Goal: Task Accomplishment & Management: Use online tool/utility

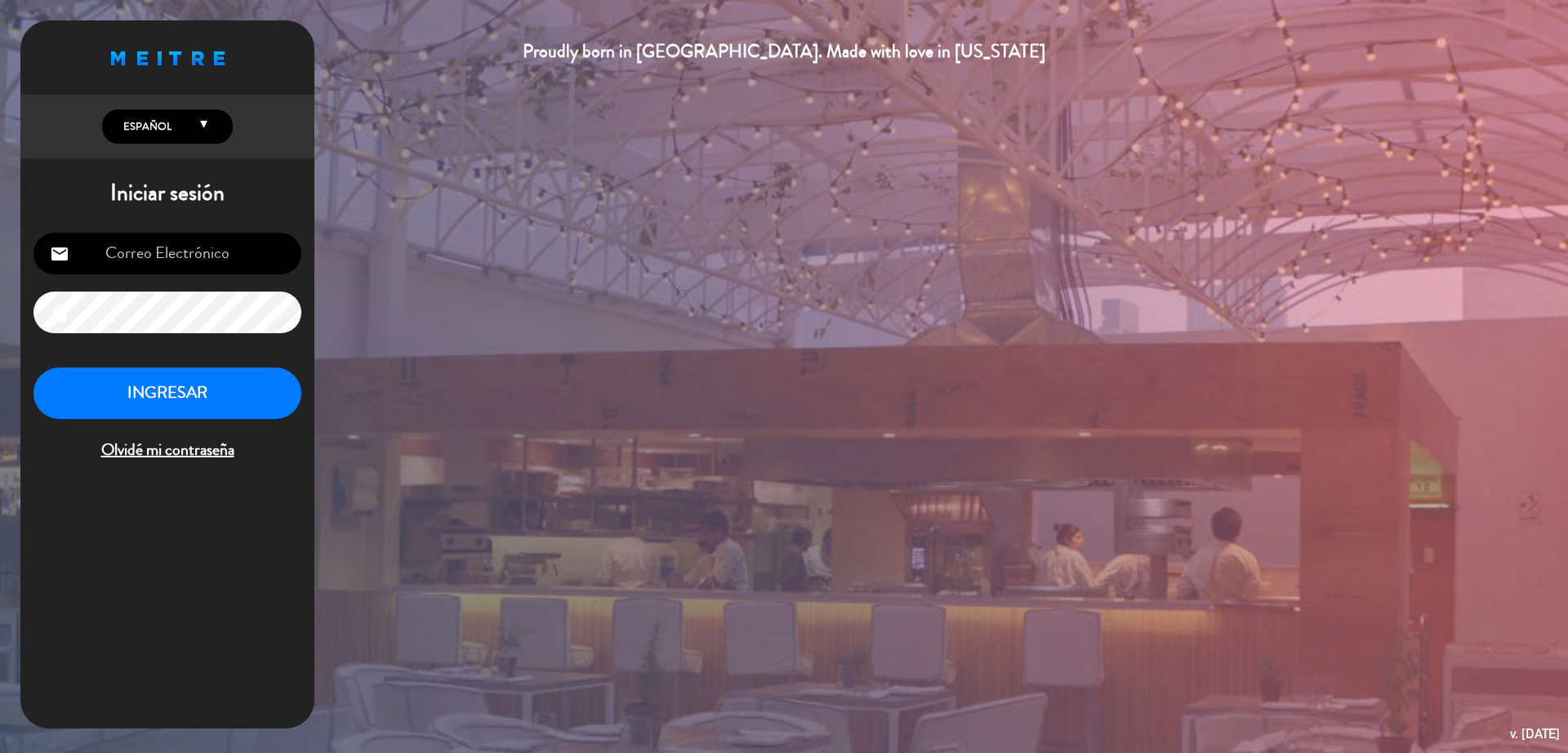
type input "[EMAIL_ADDRESS][DOMAIN_NAME]"
click at [243, 420] on div "INGRESAR Olvidé mi contraseña" at bounding box center [167, 415] width 268 height 96
click at [243, 400] on button "INGRESAR" at bounding box center [167, 393] width 268 height 51
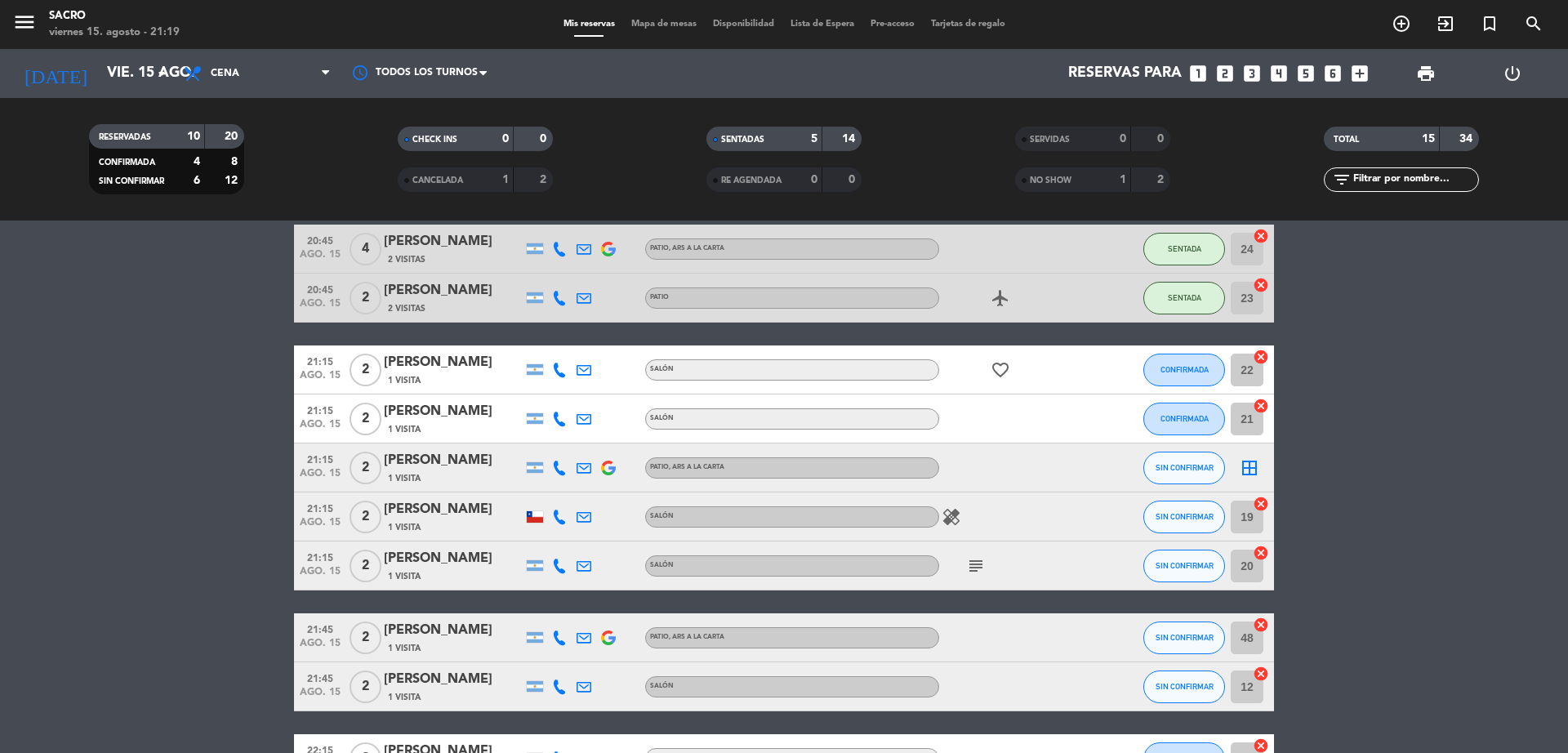
scroll to position [269, 0]
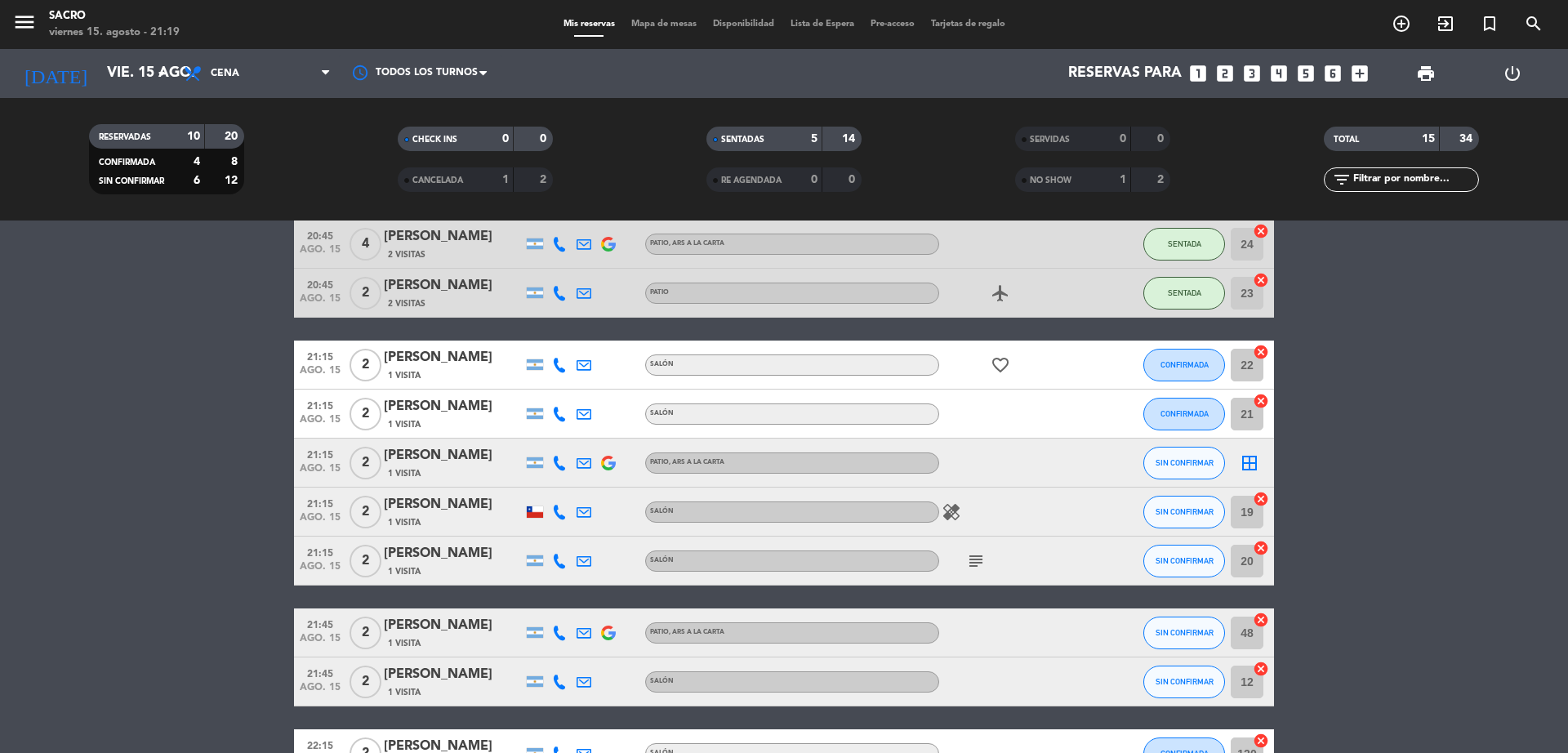
click at [977, 565] on icon "subject" at bounding box center [976, 561] width 19 height 19
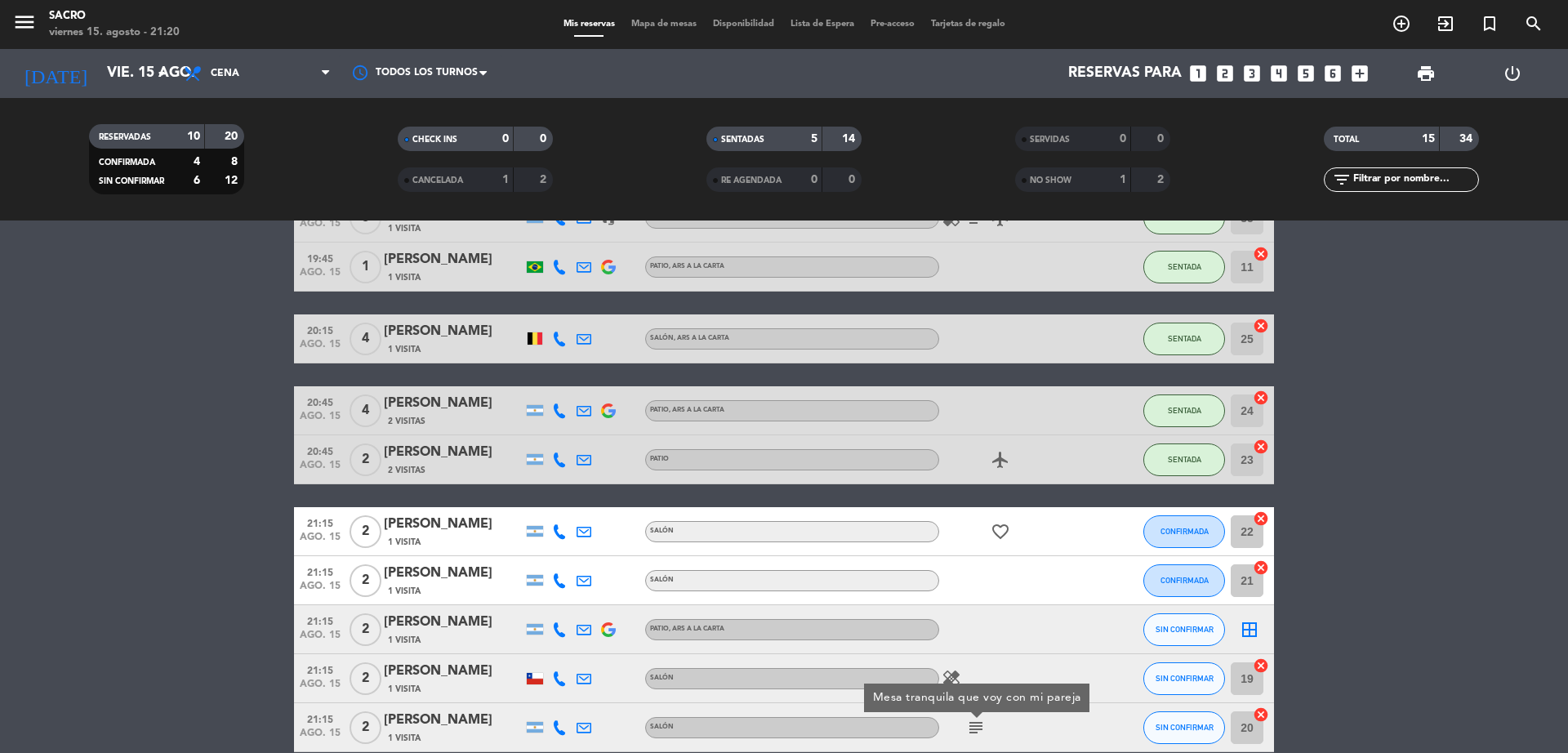
scroll to position [307, 0]
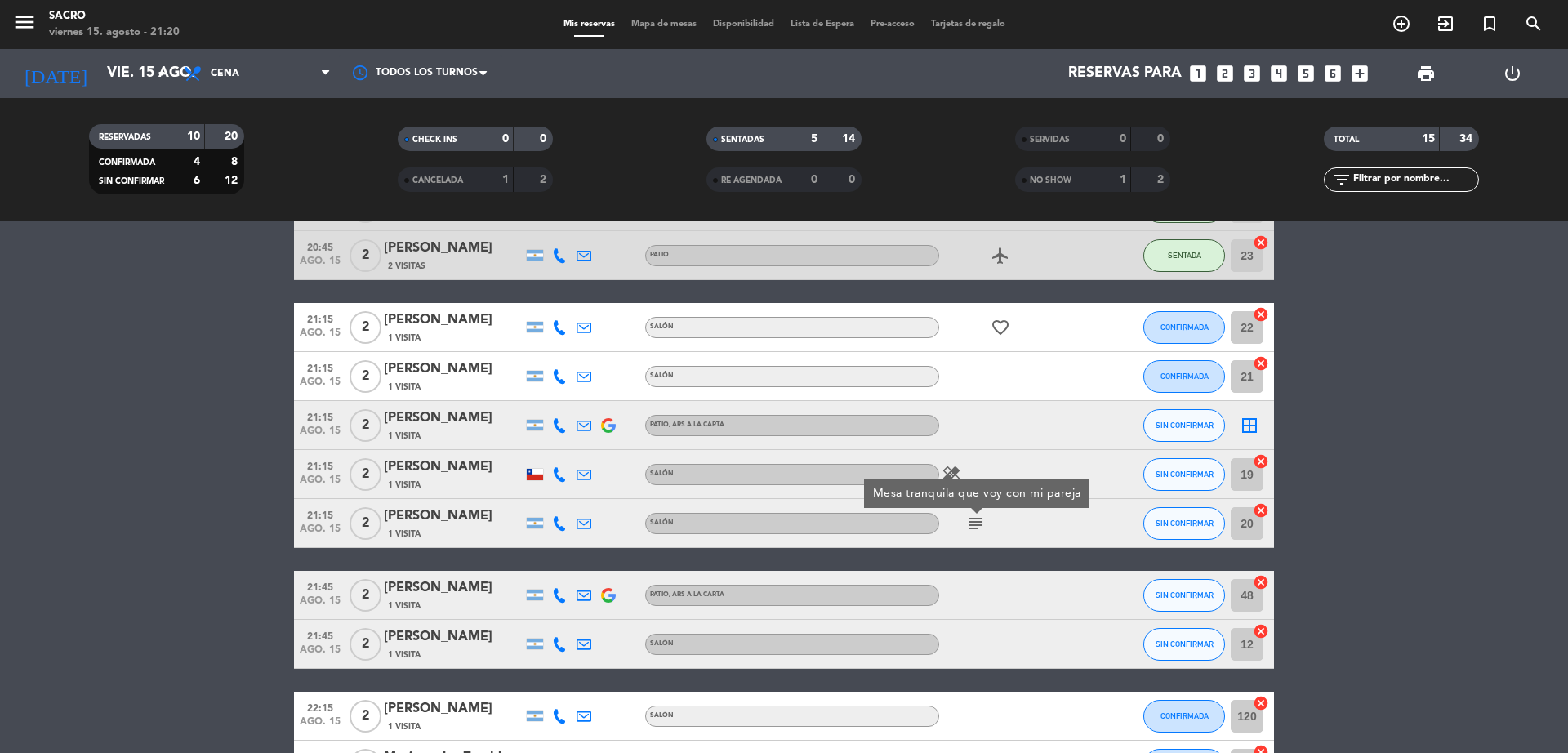
click at [1263, 462] on icon "cancel" at bounding box center [1261, 461] width 16 height 16
click at [1250, 475] on icon "border_all" at bounding box center [1250, 475] width 19 height 19
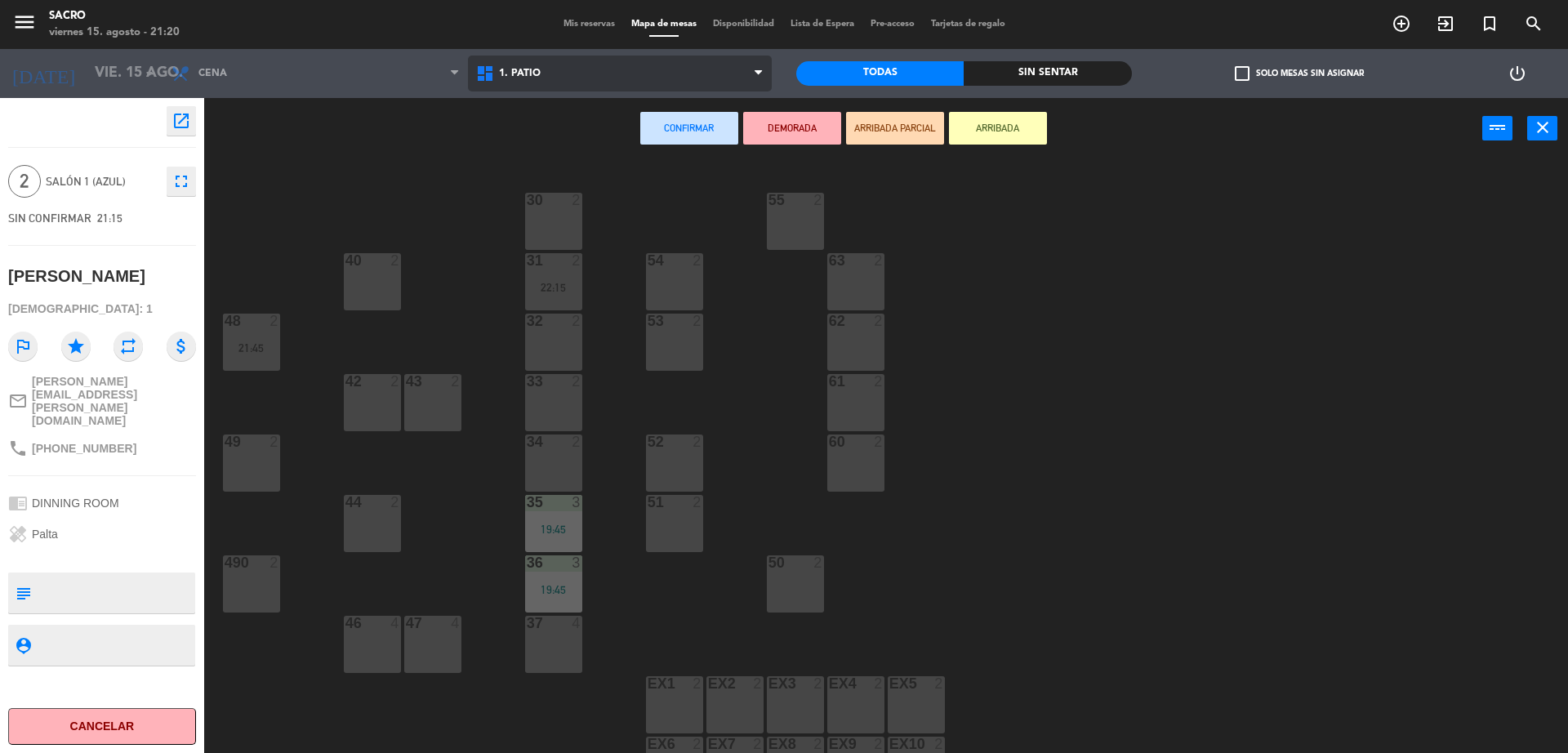
click at [560, 71] on span "1. PATIO" at bounding box center [620, 73] width 305 height 36
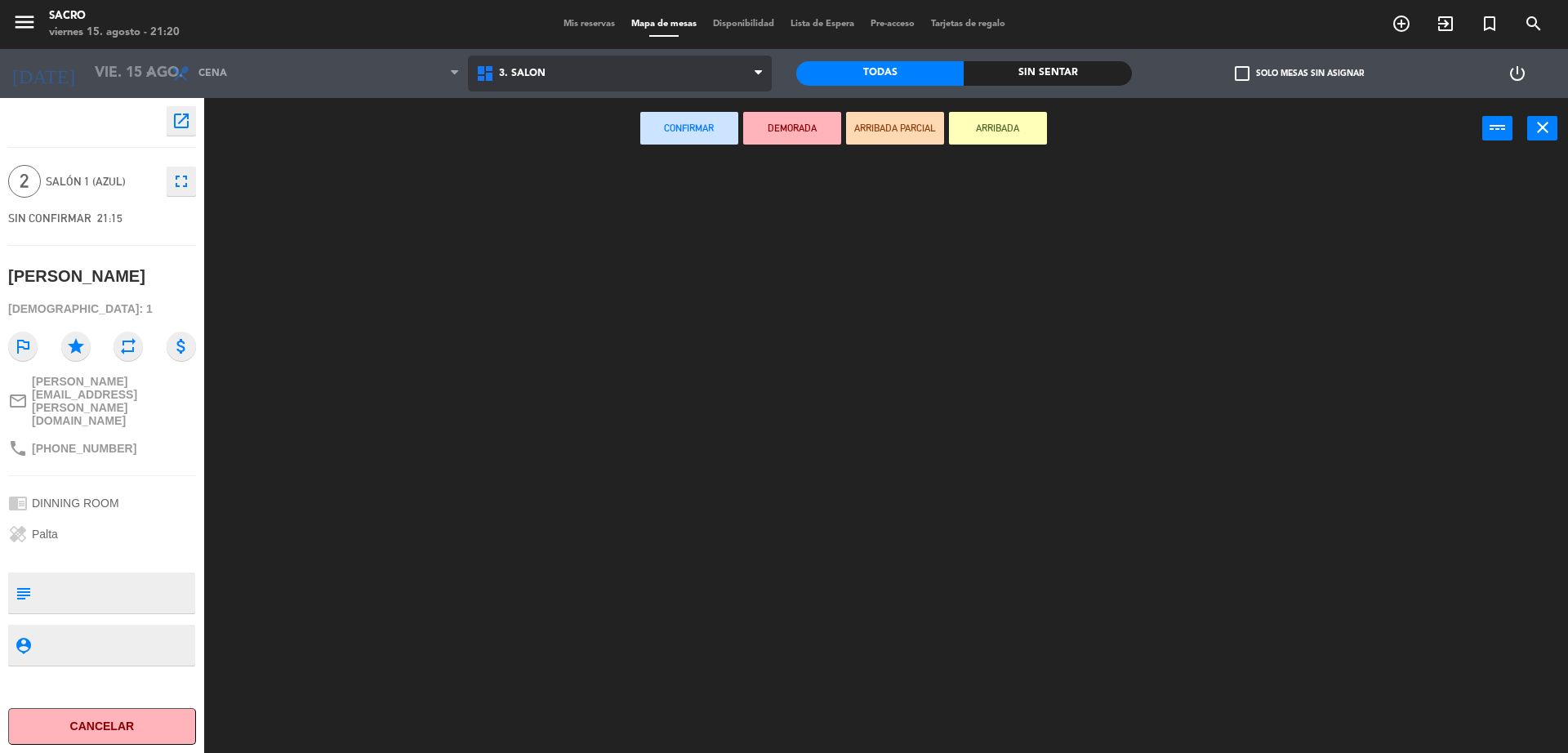
click at [568, 141] on ng-component "menu Sacro [DATE] 15. agosto - 21:20 Mis reservas Mapa de mesas Disponibilidad …" at bounding box center [784, 378] width 1568 height 757
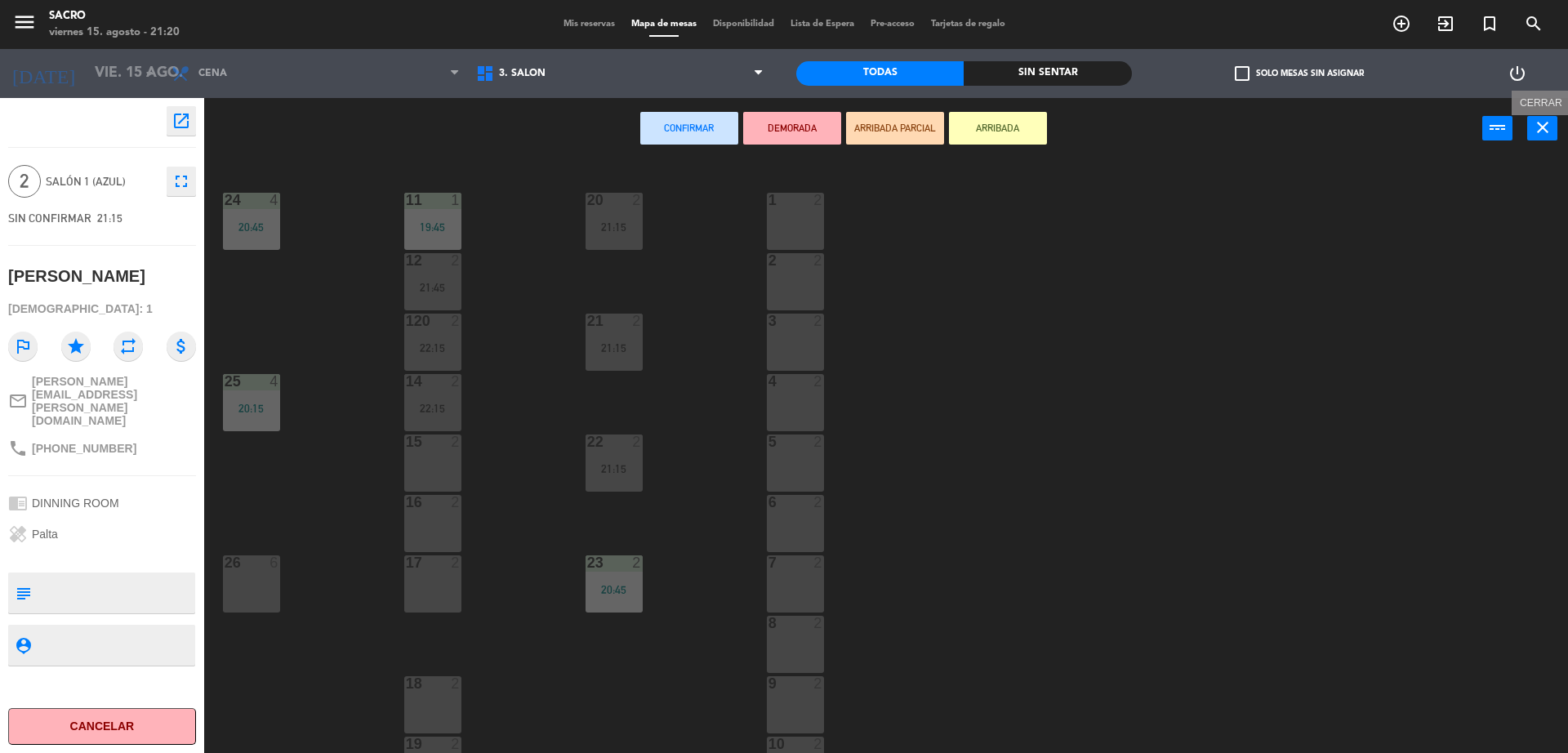
click at [1543, 128] on icon "close" at bounding box center [1543, 127] width 19 height 19
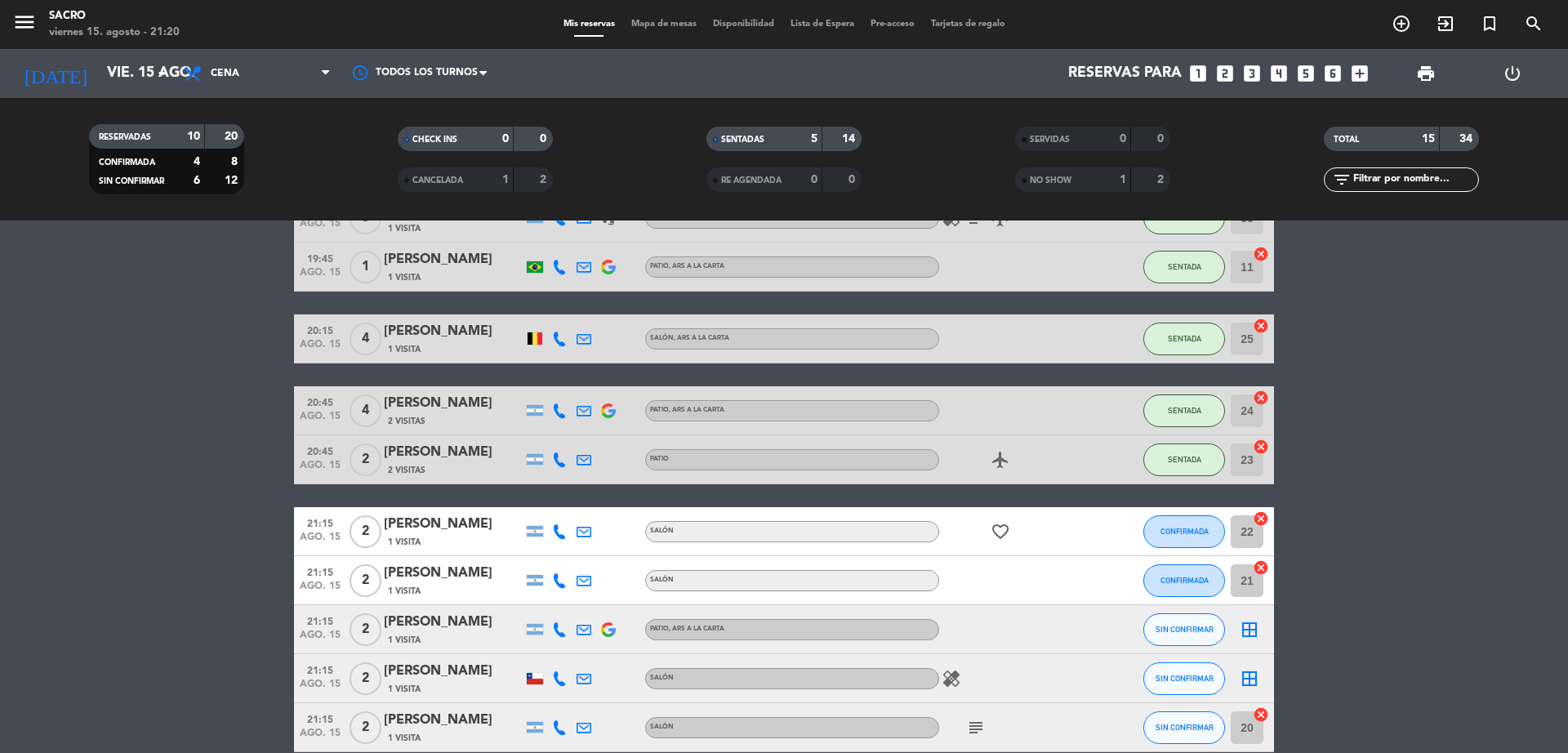
scroll to position [204, 0]
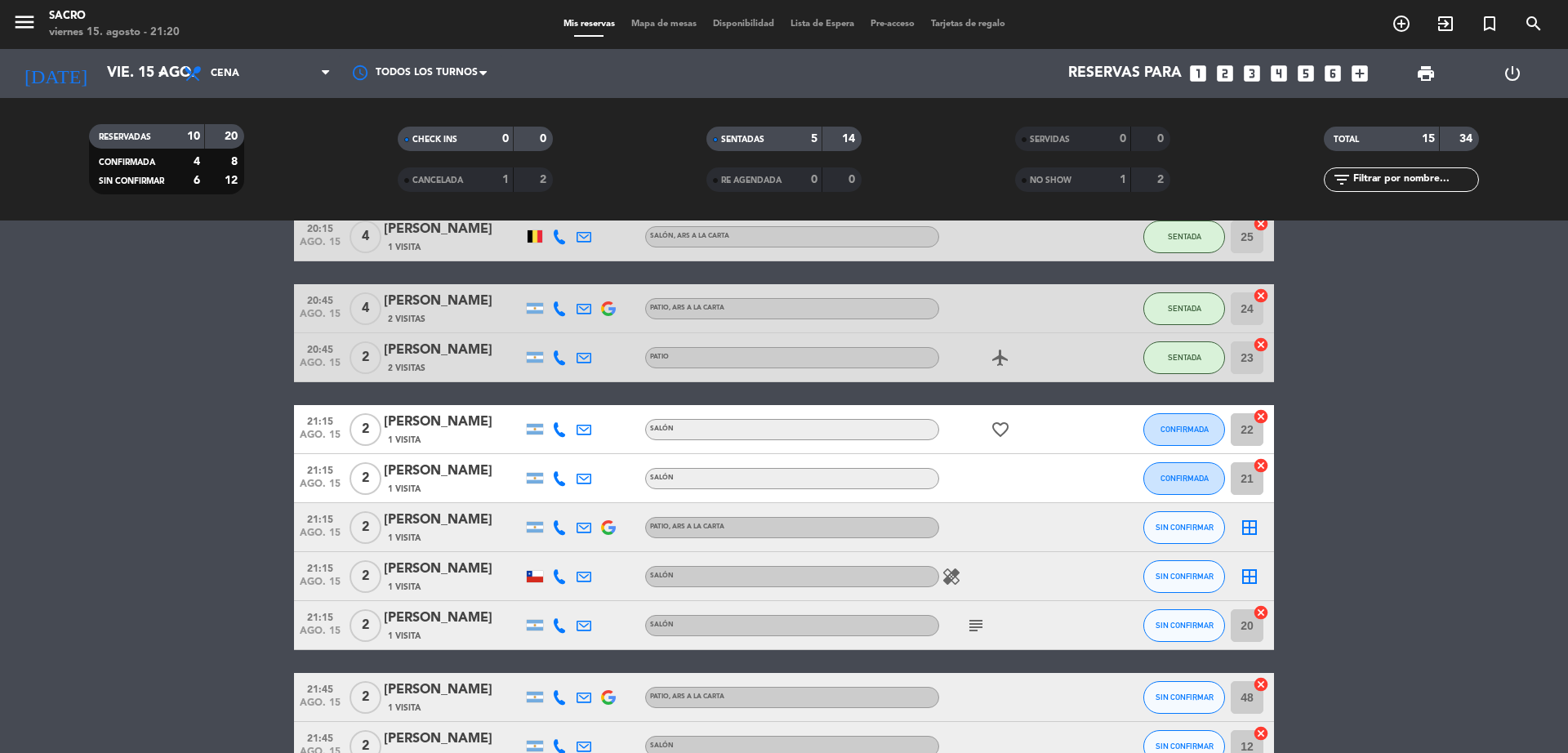
click at [1260, 416] on icon "cancel" at bounding box center [1261, 416] width 16 height 16
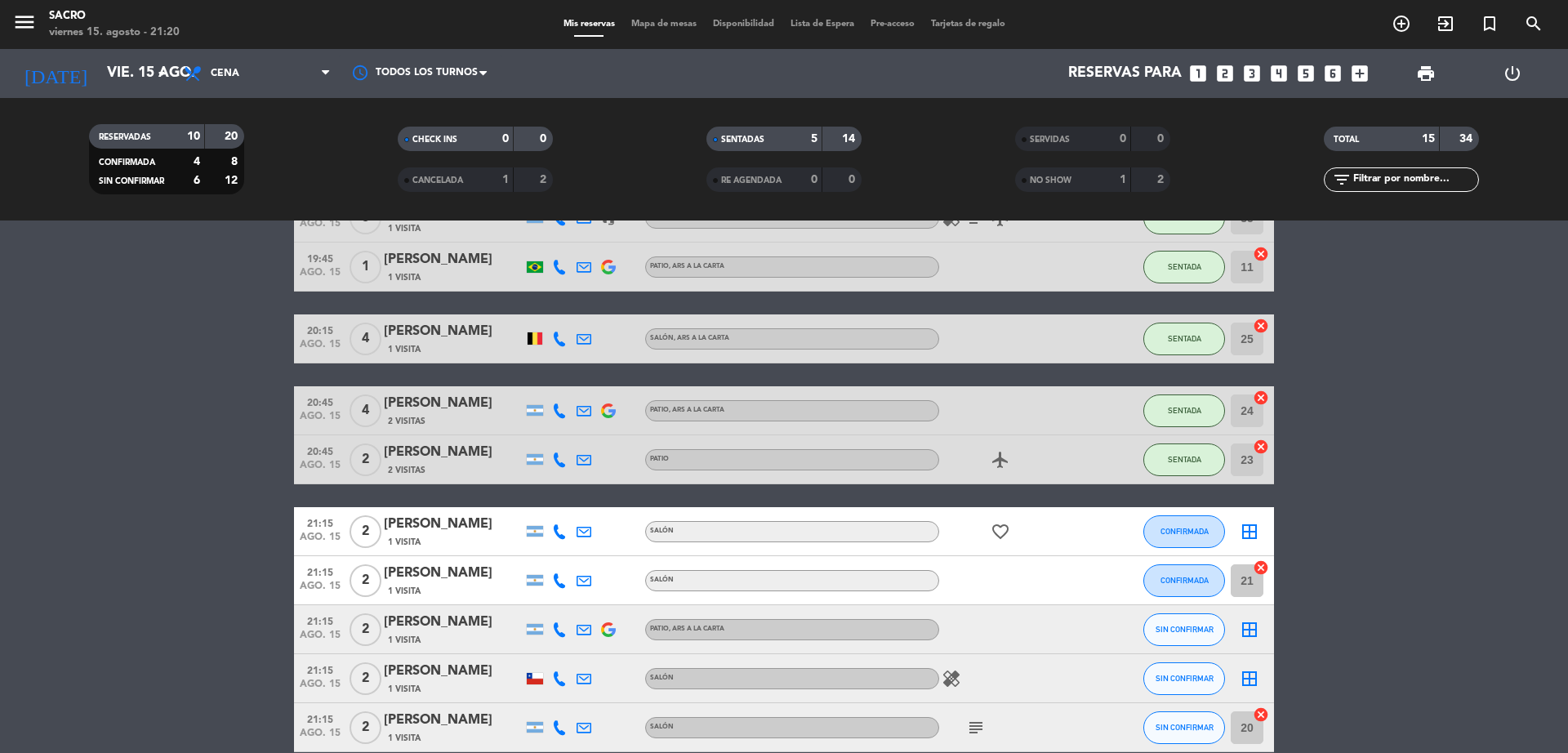
click at [1255, 626] on icon "border_all" at bounding box center [1250, 629] width 19 height 19
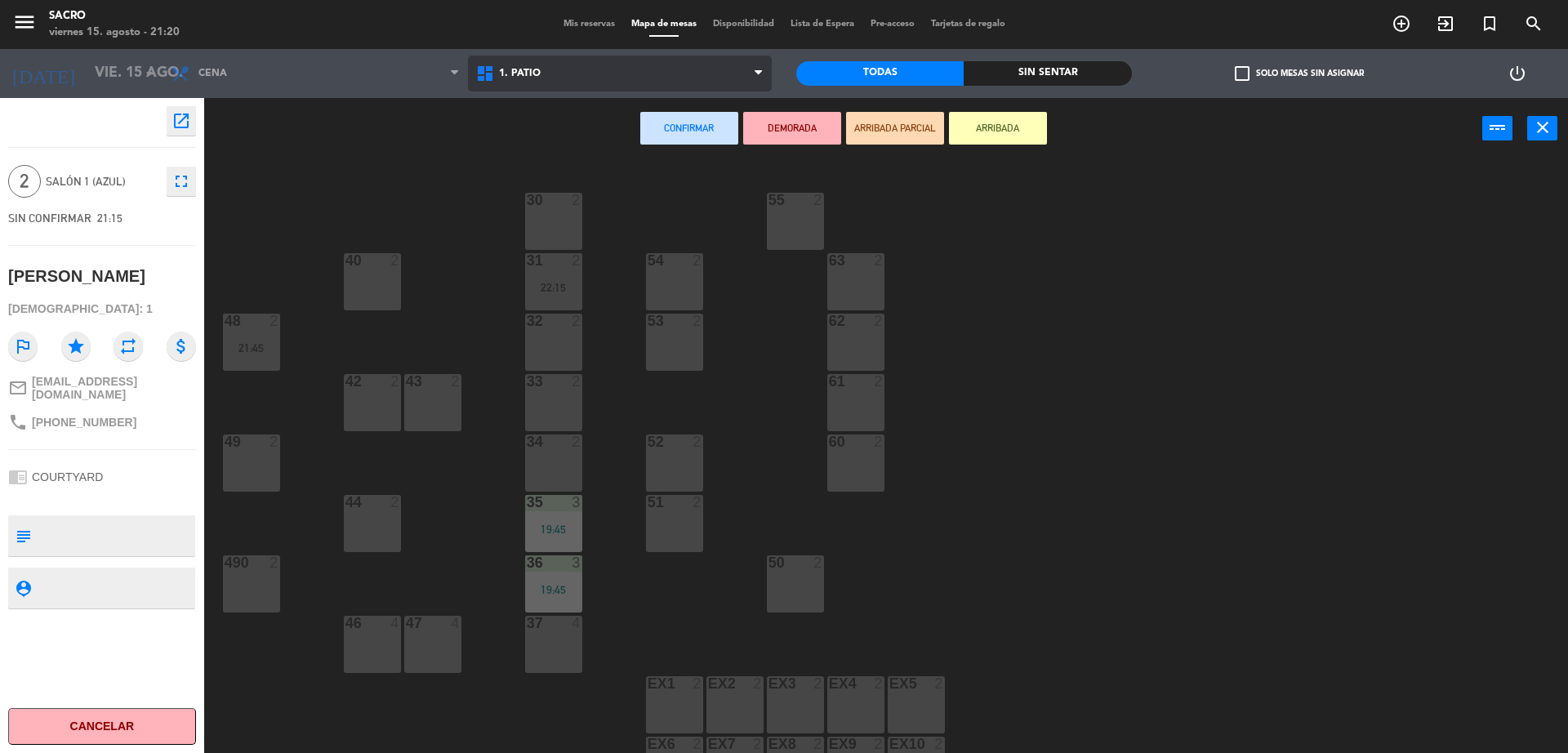
click at [586, 73] on span "1. PATIO" at bounding box center [620, 73] width 305 height 36
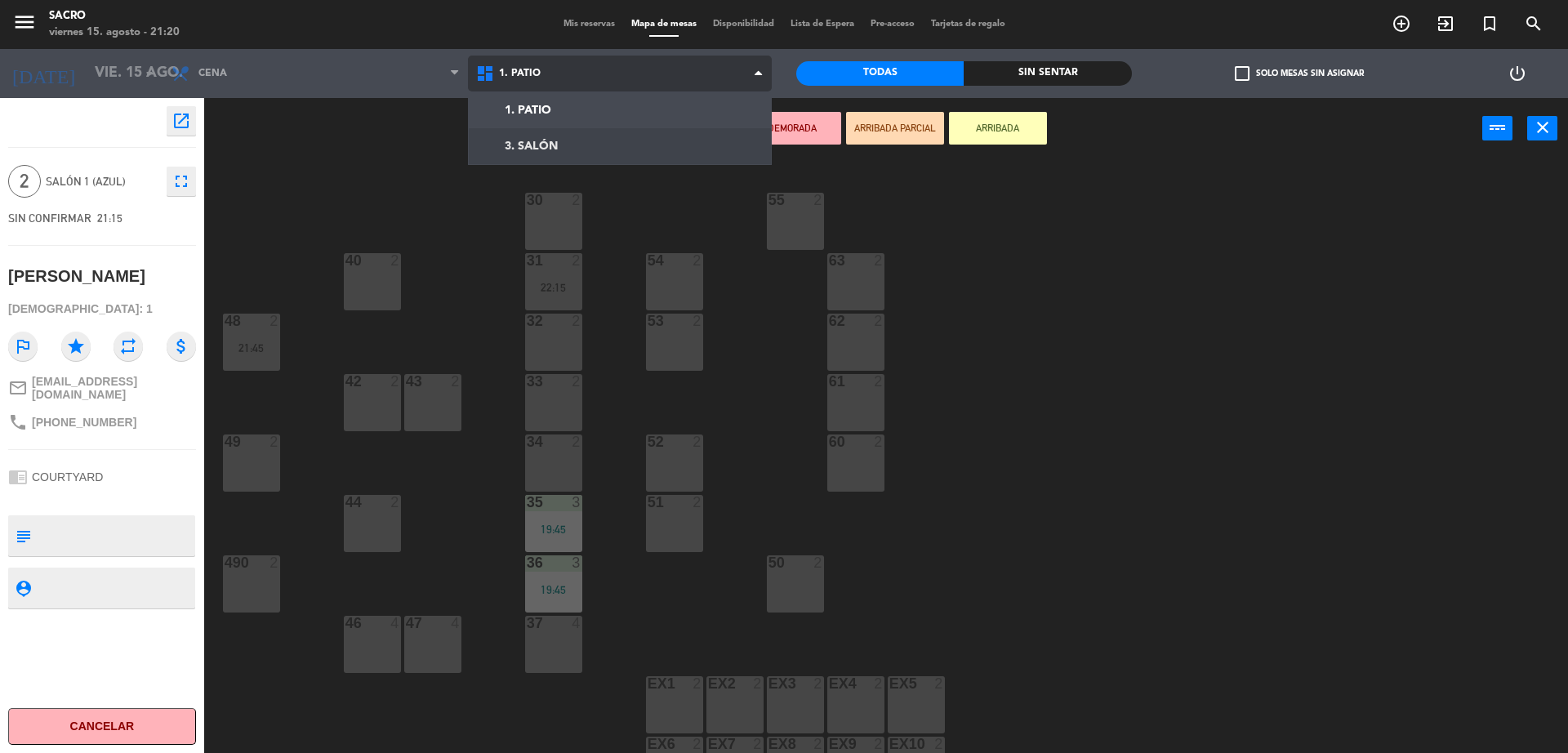
click at [551, 142] on ng-component "menu Sacro [DATE] 15. agosto - 21:20 Mis reservas Mapa de mesas Disponibilidad …" at bounding box center [784, 378] width 1568 height 757
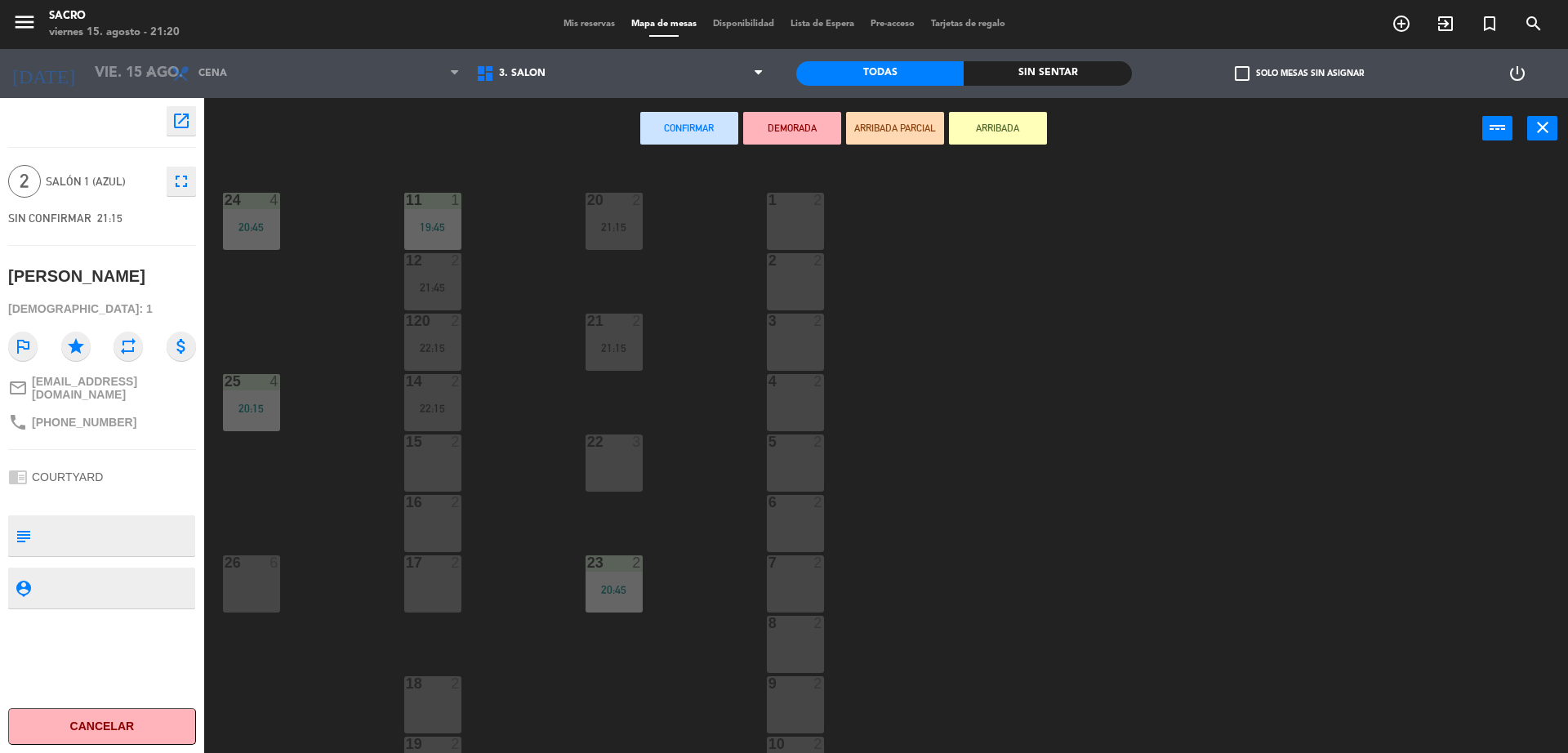
click at [1556, 126] on button "close" at bounding box center [1542, 128] width 30 height 25
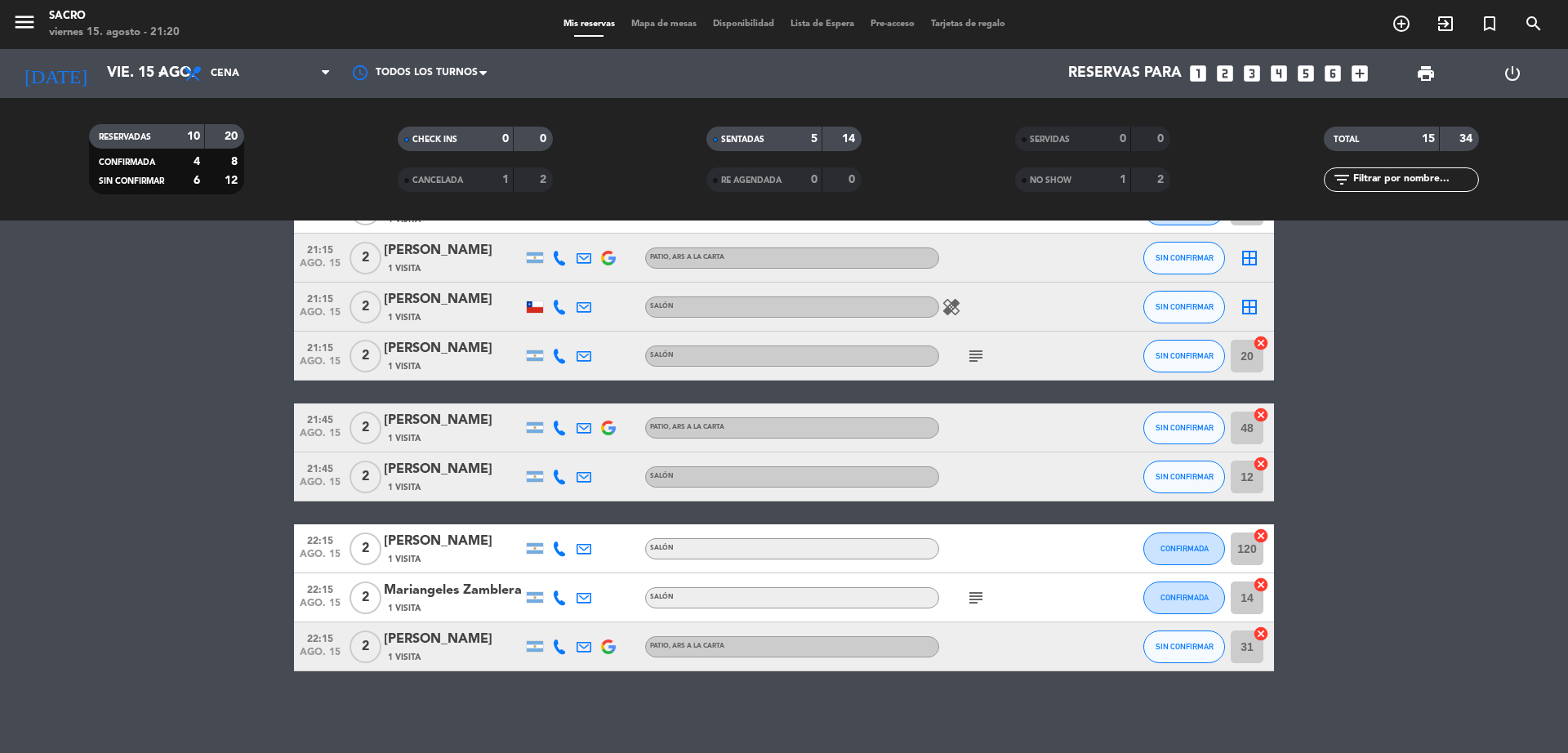
scroll to position [371, 0]
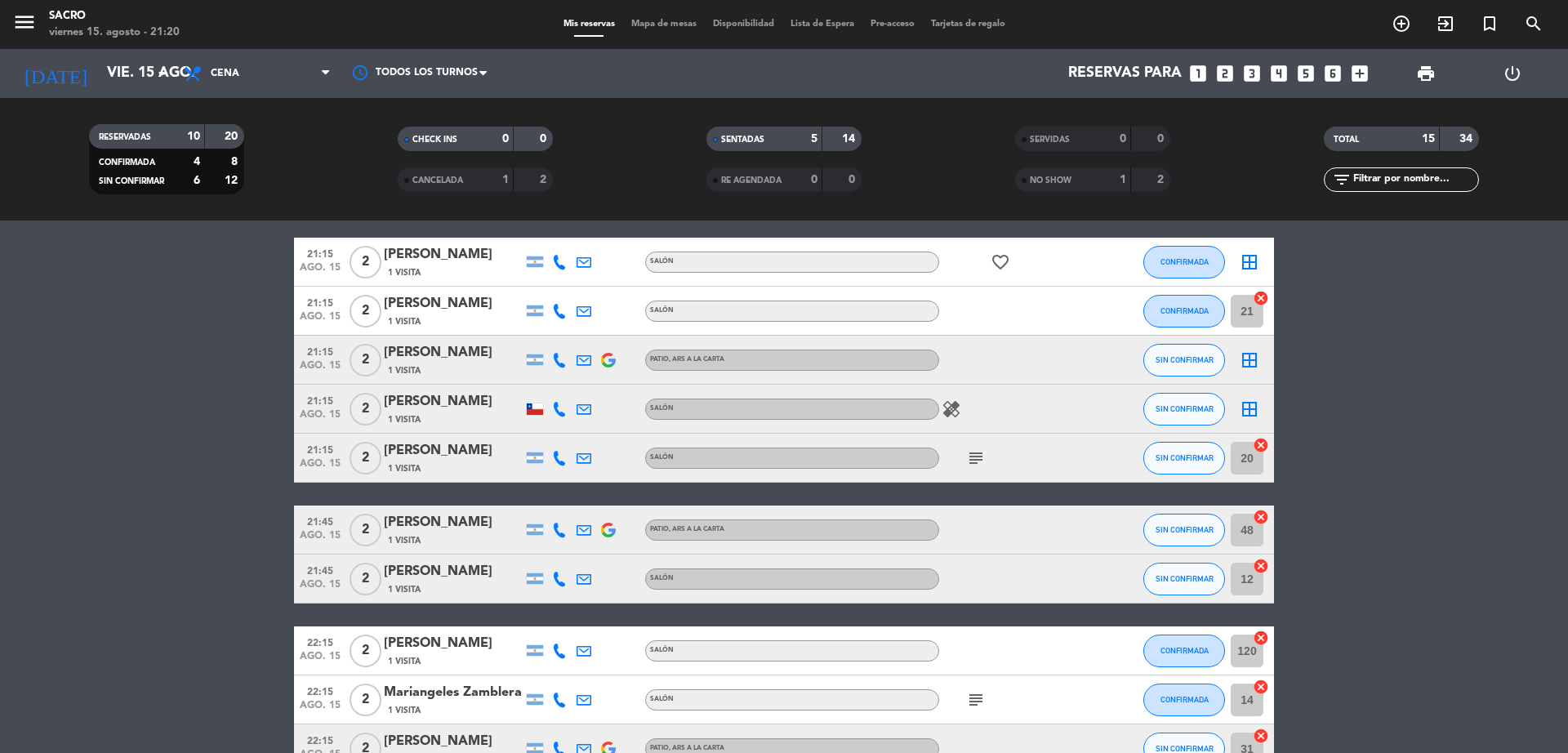
click at [1263, 447] on icon "cancel" at bounding box center [1261, 445] width 16 height 16
click at [1264, 296] on icon "cancel" at bounding box center [1261, 298] width 16 height 16
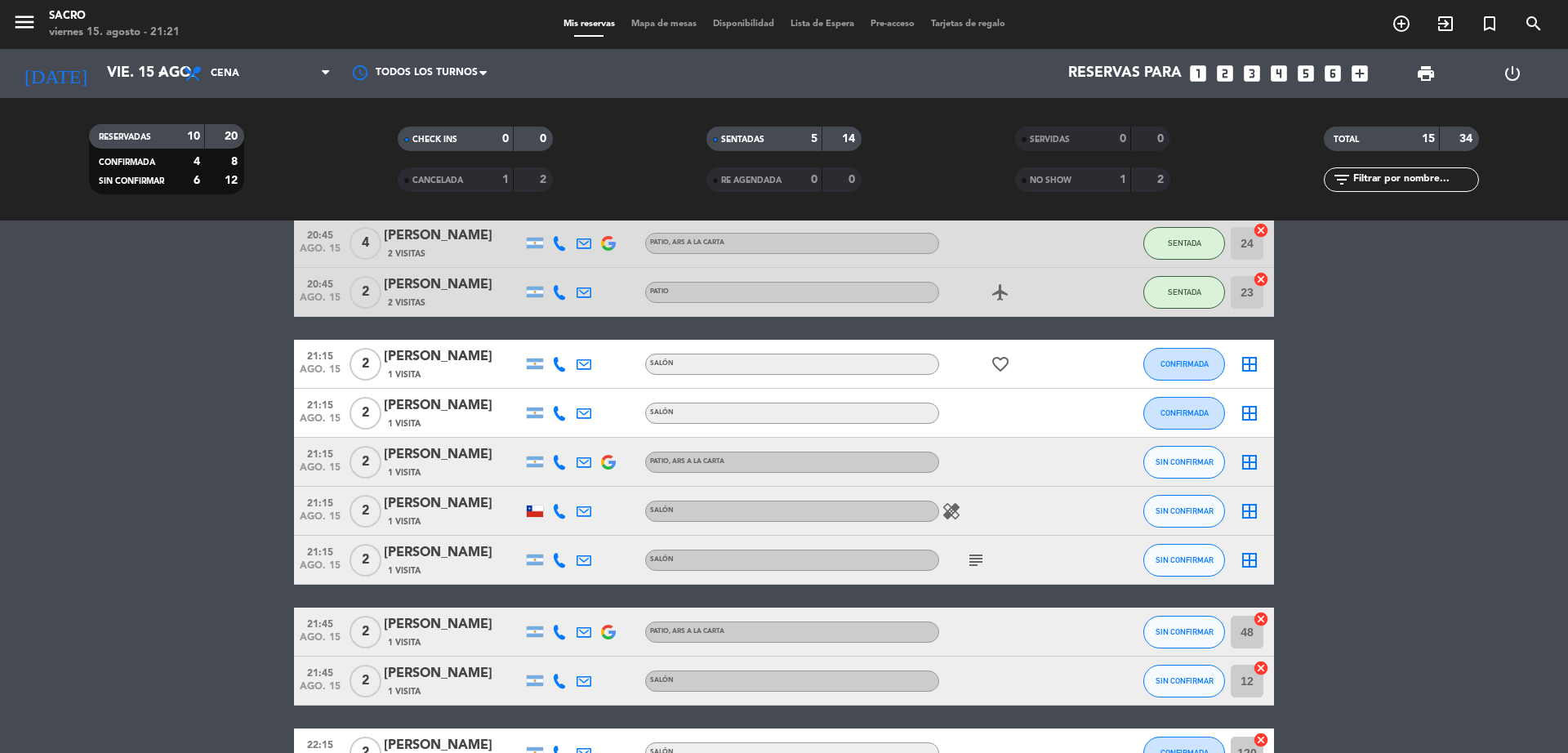
click at [1244, 416] on icon "border_all" at bounding box center [1250, 414] width 19 height 19
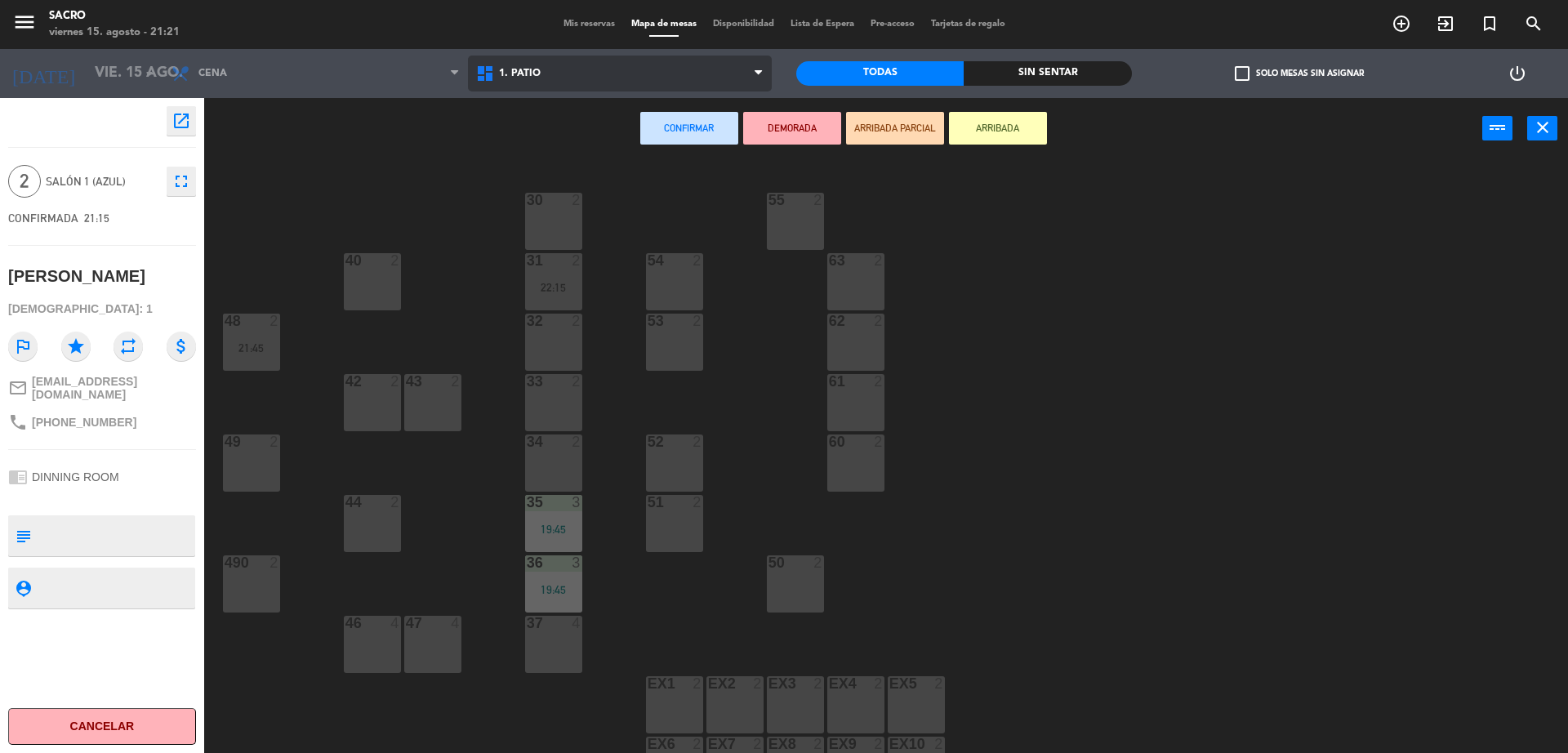
click at [598, 71] on span "1. PATIO" at bounding box center [620, 73] width 305 height 36
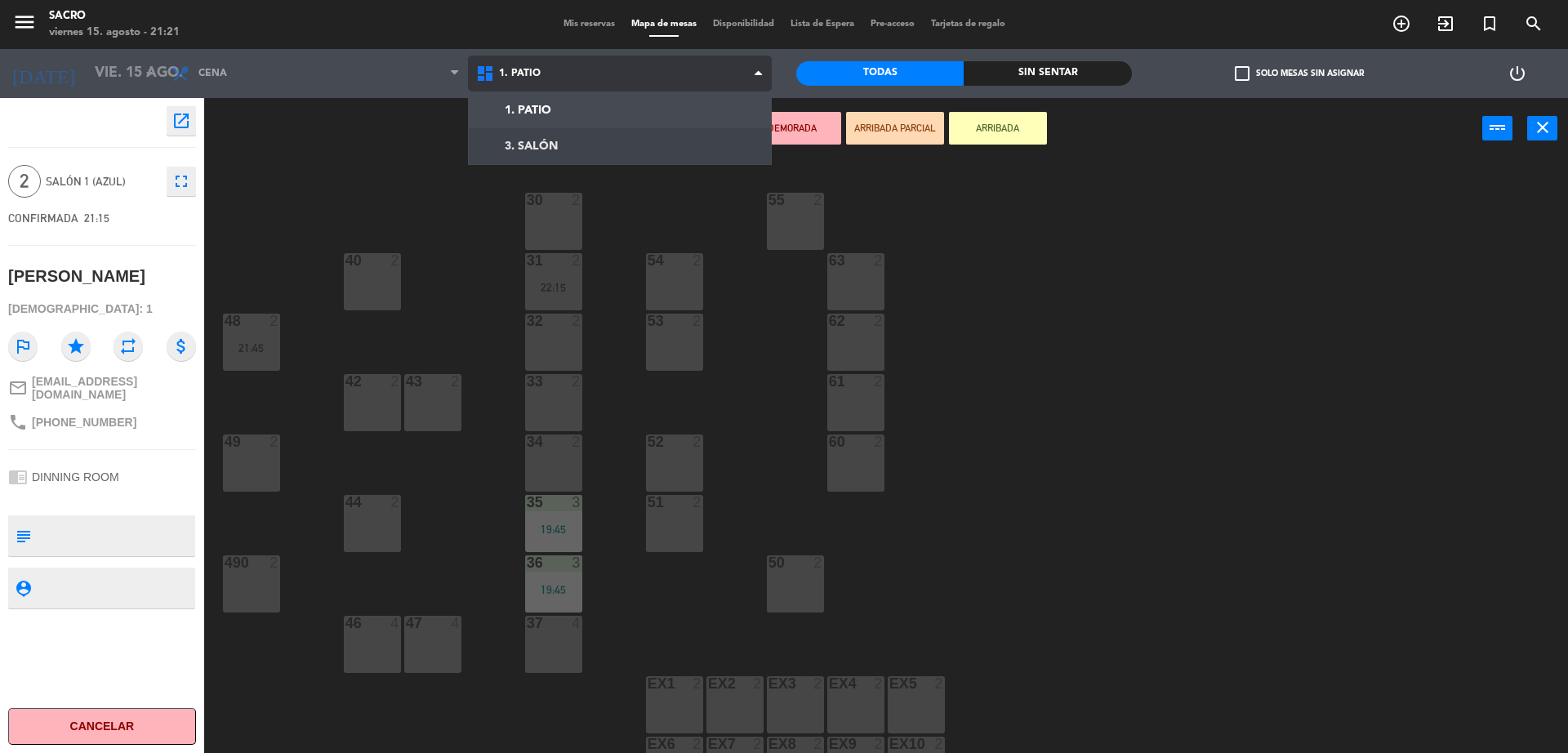
click at [573, 143] on ng-component "menu Sacro [DATE] 15. agosto - 21:21 Mis reservas Mapa de mesas Disponibilidad …" at bounding box center [784, 378] width 1568 height 757
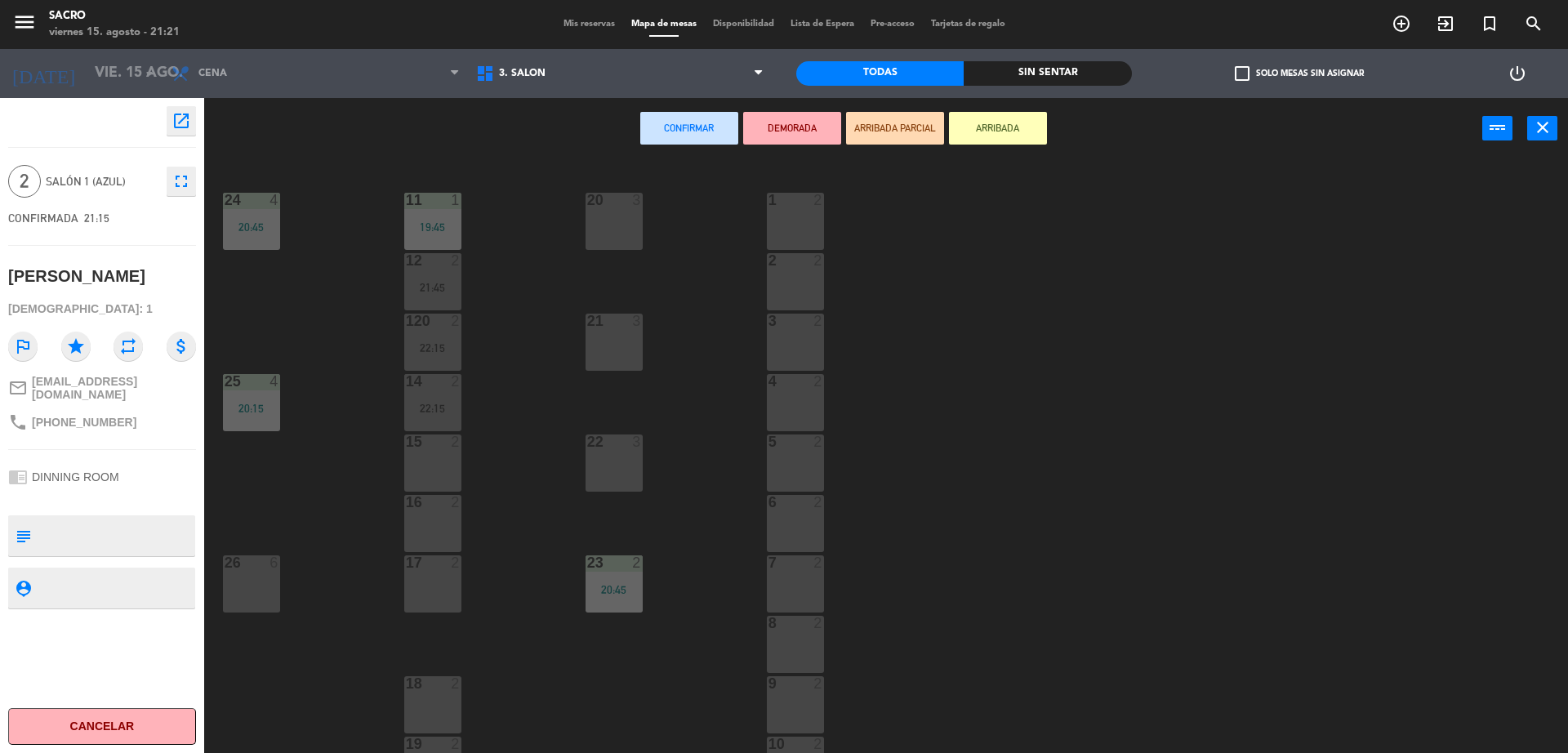
click at [625, 332] on div "21 3" at bounding box center [614, 342] width 57 height 57
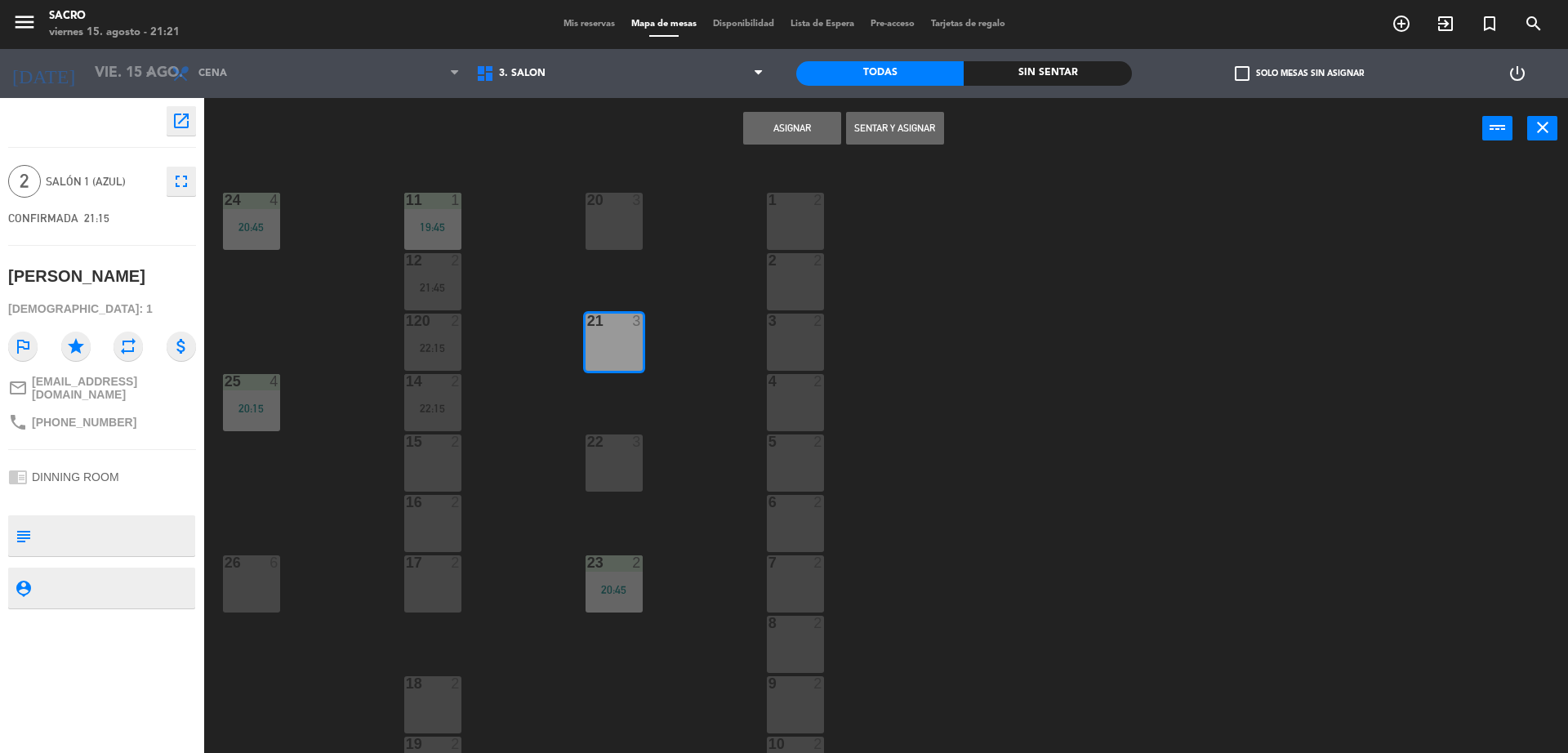
click at [874, 123] on button "Sentar y Asignar" at bounding box center [894, 128] width 98 height 33
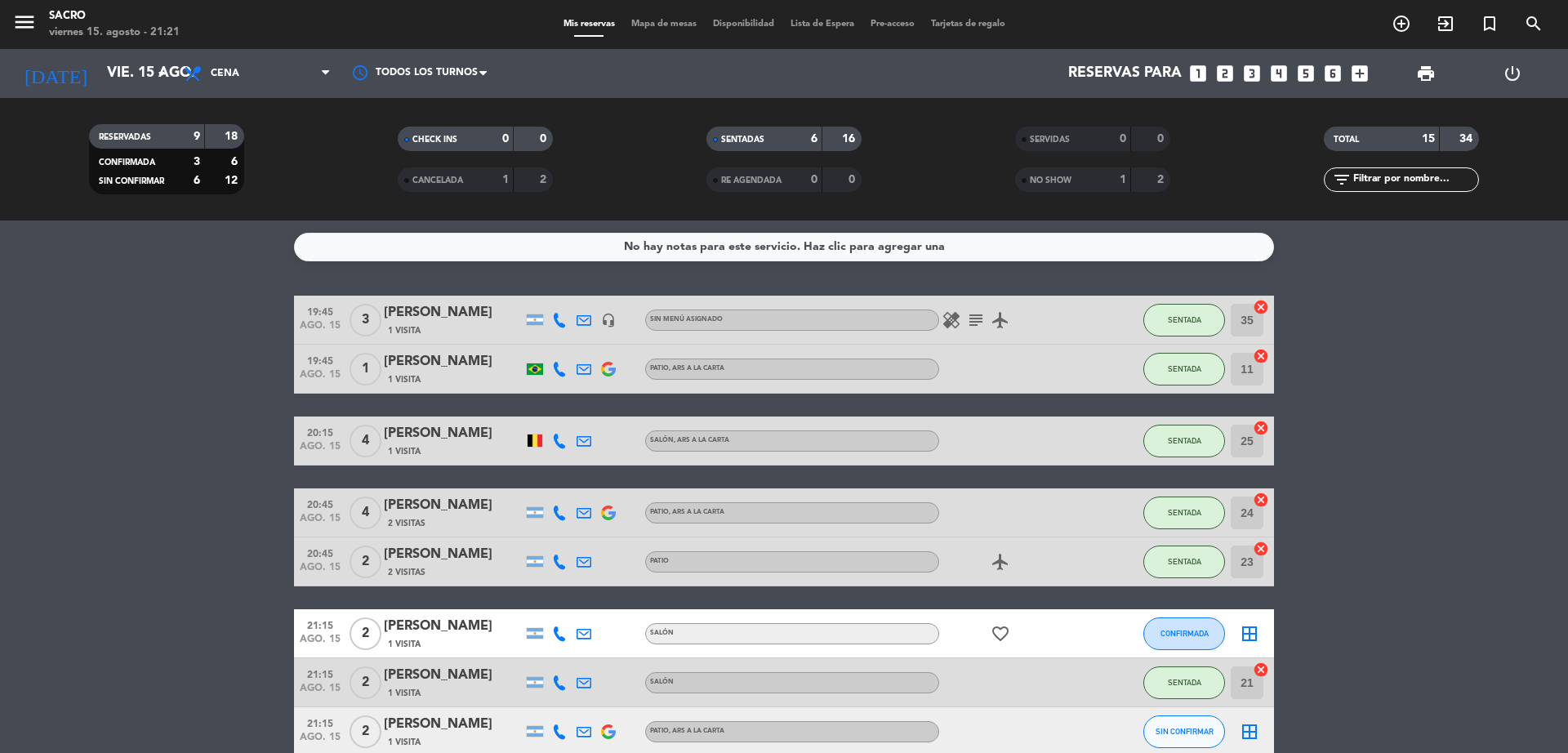
scroll to position [204, 0]
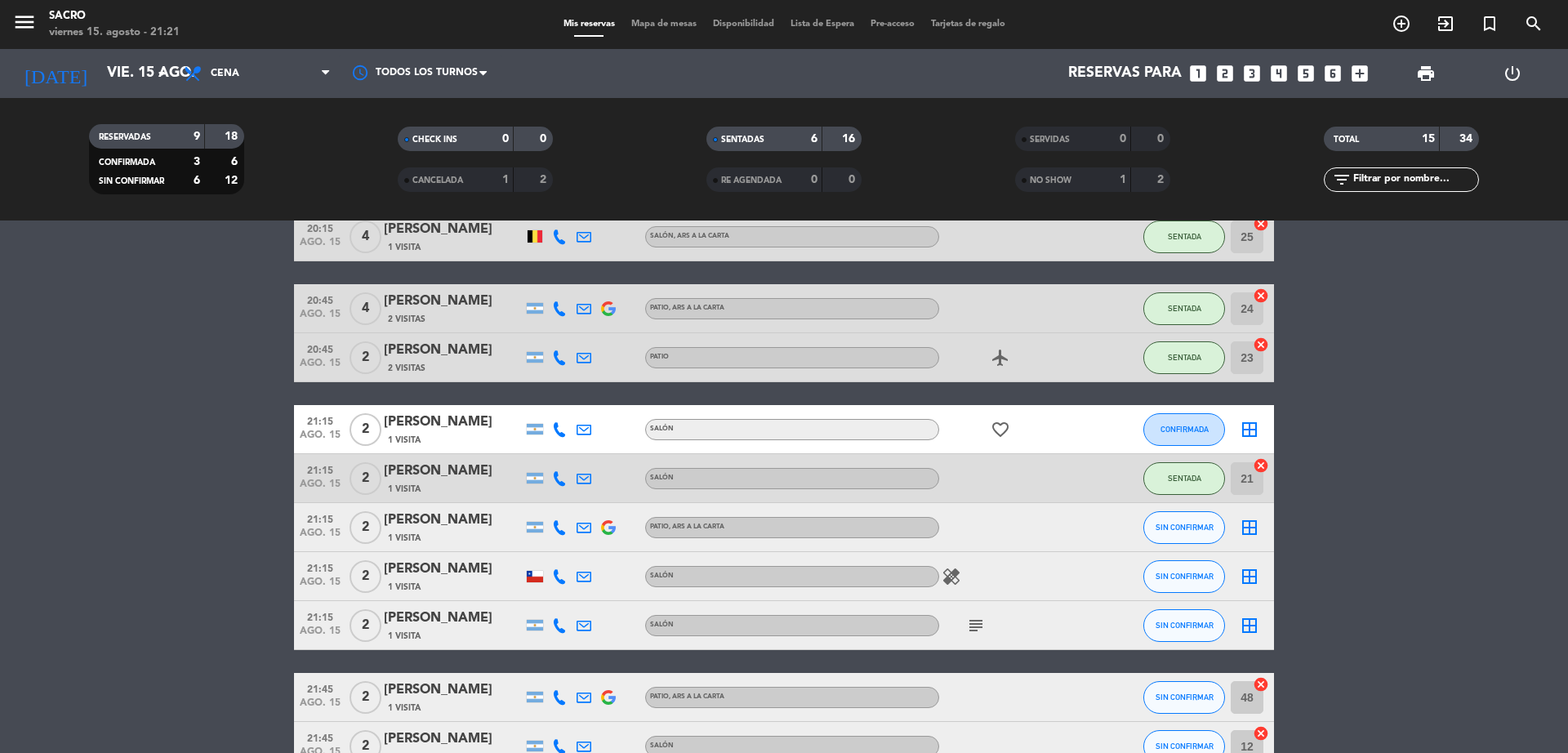
click at [1248, 529] on icon "border_all" at bounding box center [1250, 528] width 19 height 19
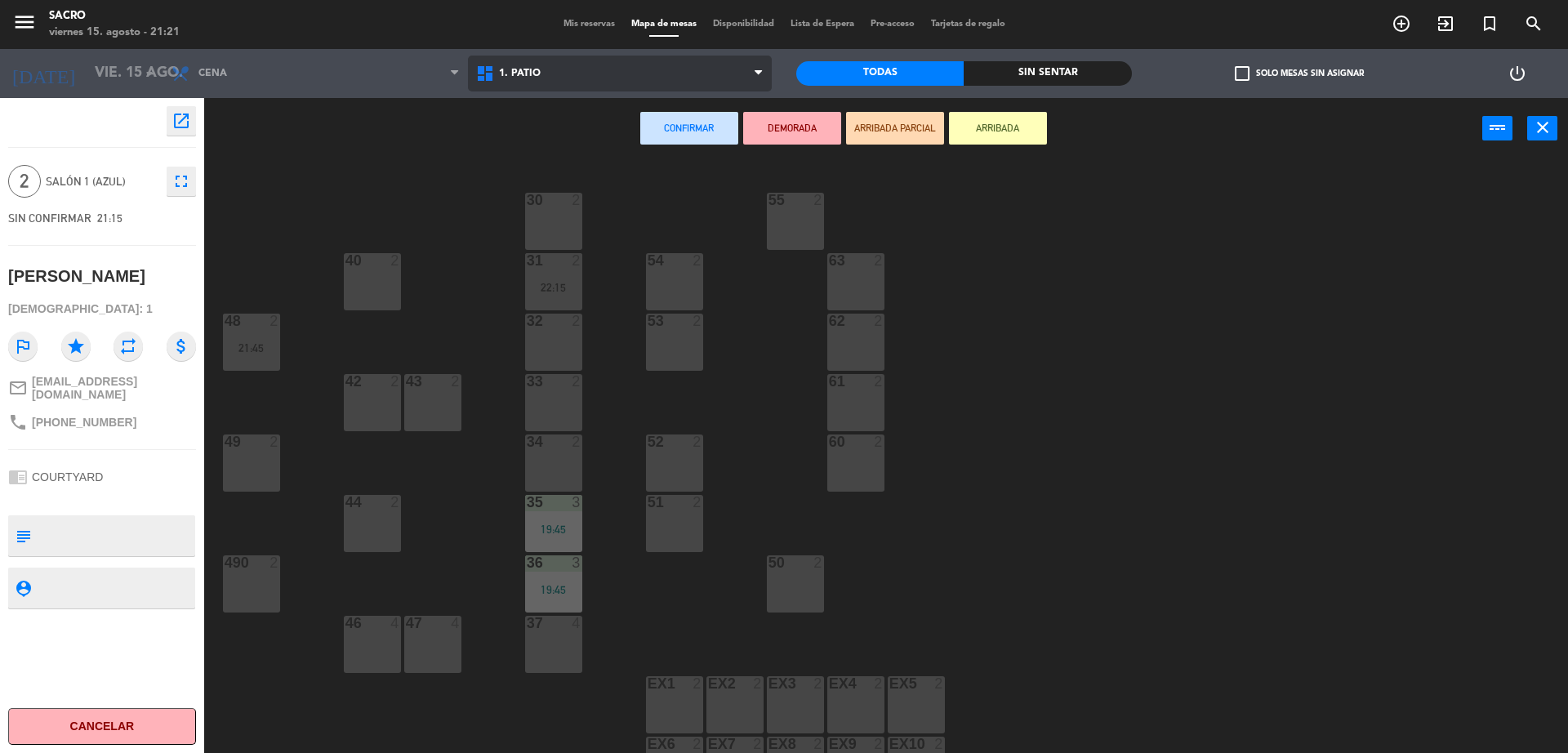
click at [589, 74] on span "1. PATIO" at bounding box center [620, 73] width 305 height 36
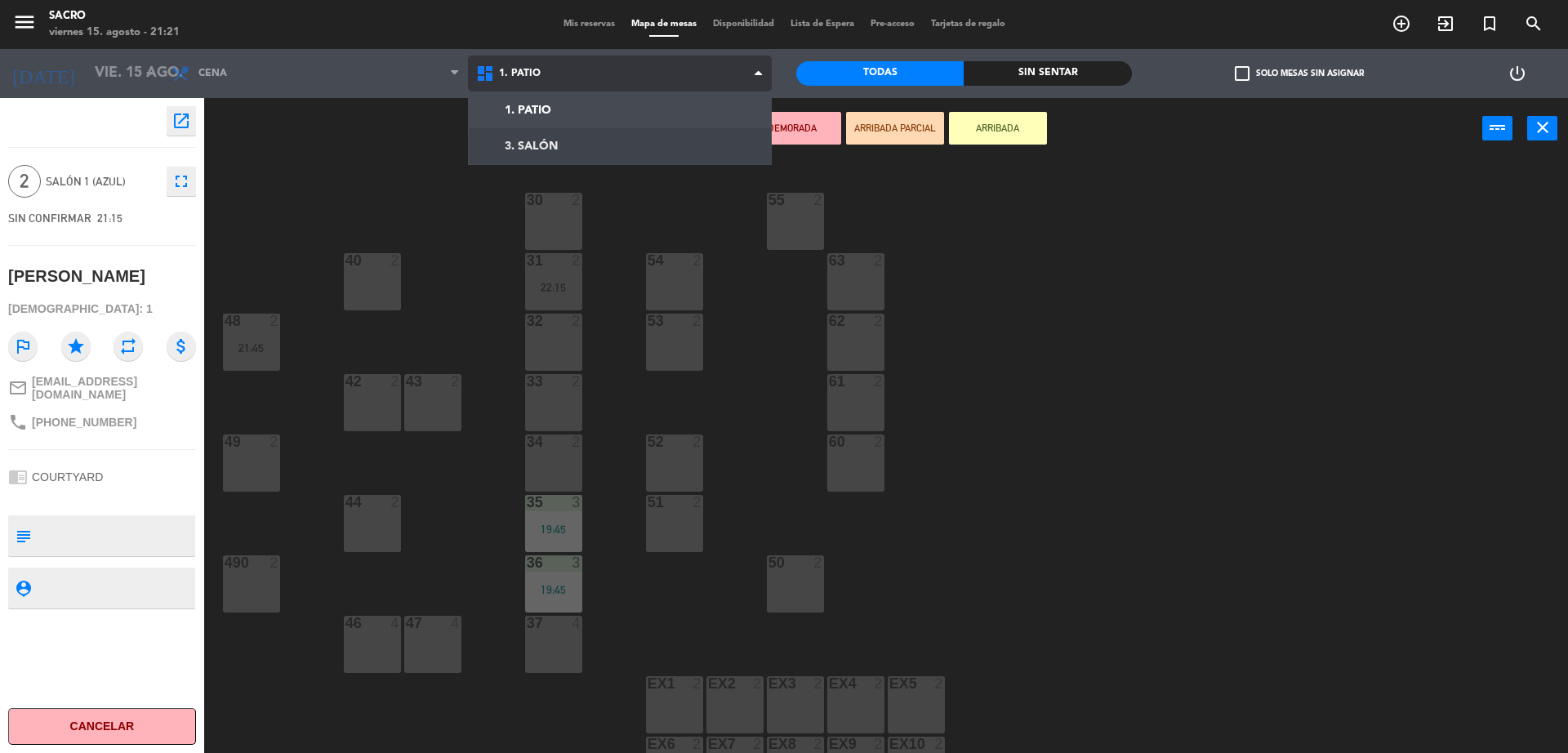
click at [576, 150] on ng-component "menu Sacro [DATE] 15. agosto - 21:21 Mis reservas Mapa de mesas Disponibilidad …" at bounding box center [784, 378] width 1568 height 757
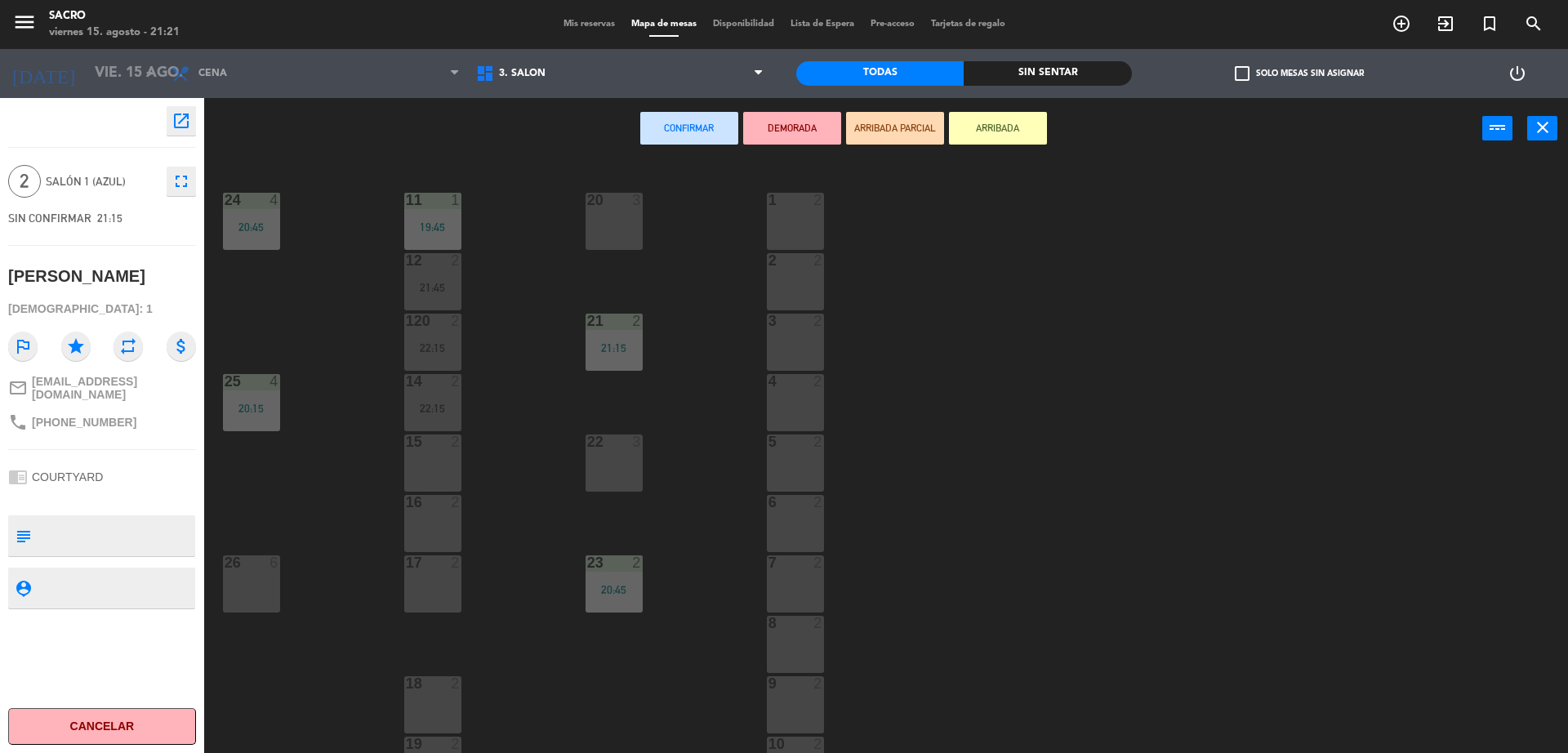
click at [610, 237] on div "20 3" at bounding box center [614, 221] width 57 height 57
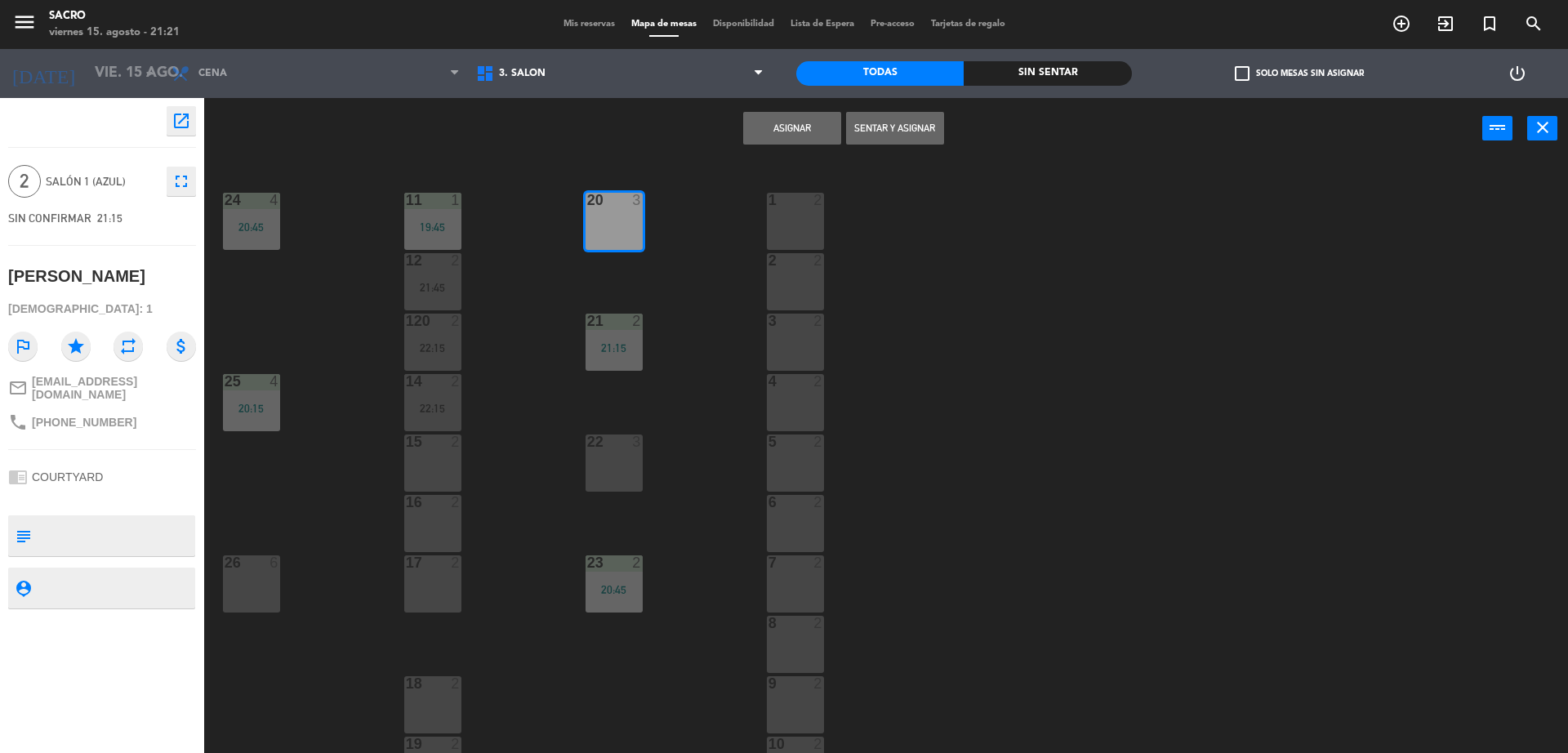
click at [879, 127] on button "Sentar y Asignar" at bounding box center [894, 128] width 98 height 33
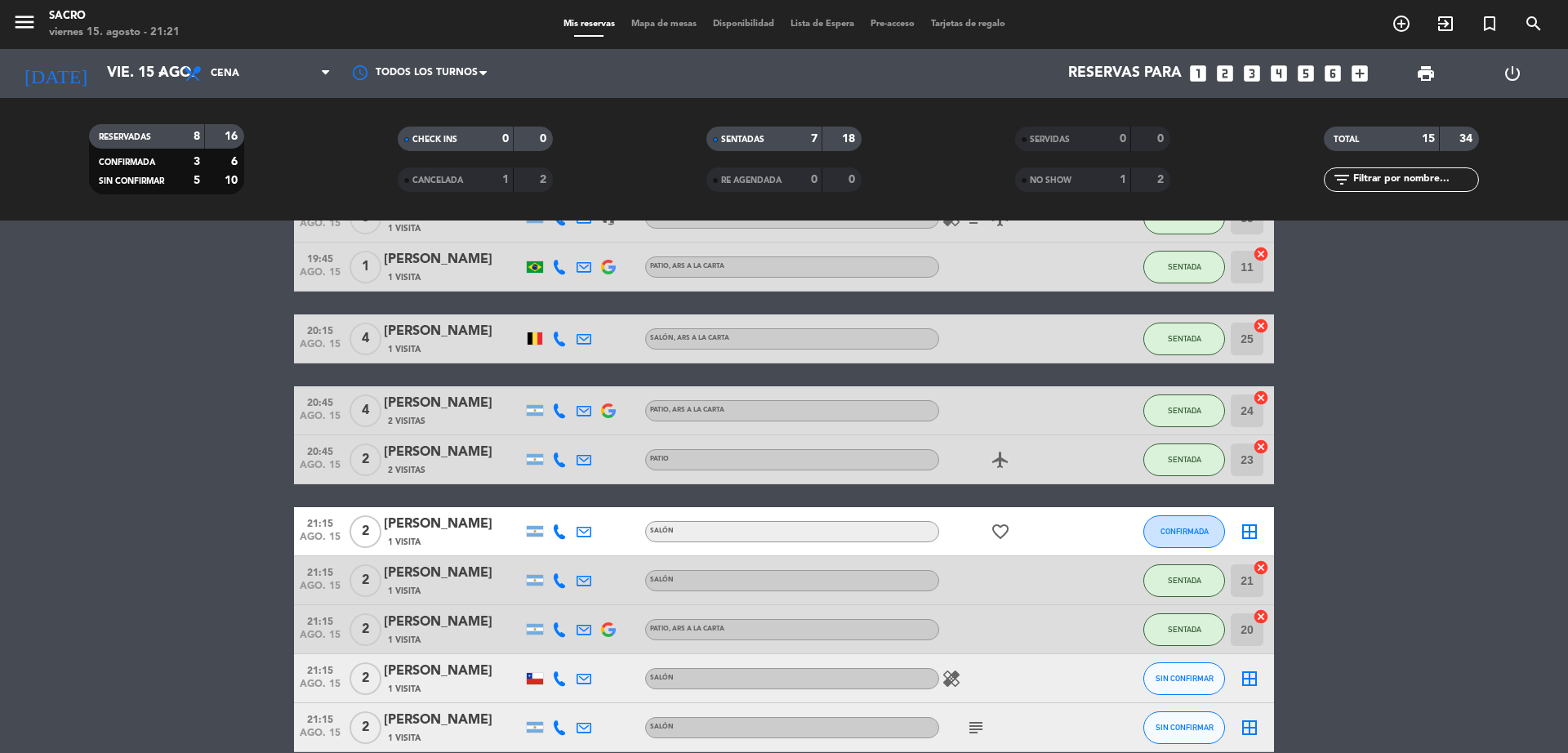
scroll to position [204, 0]
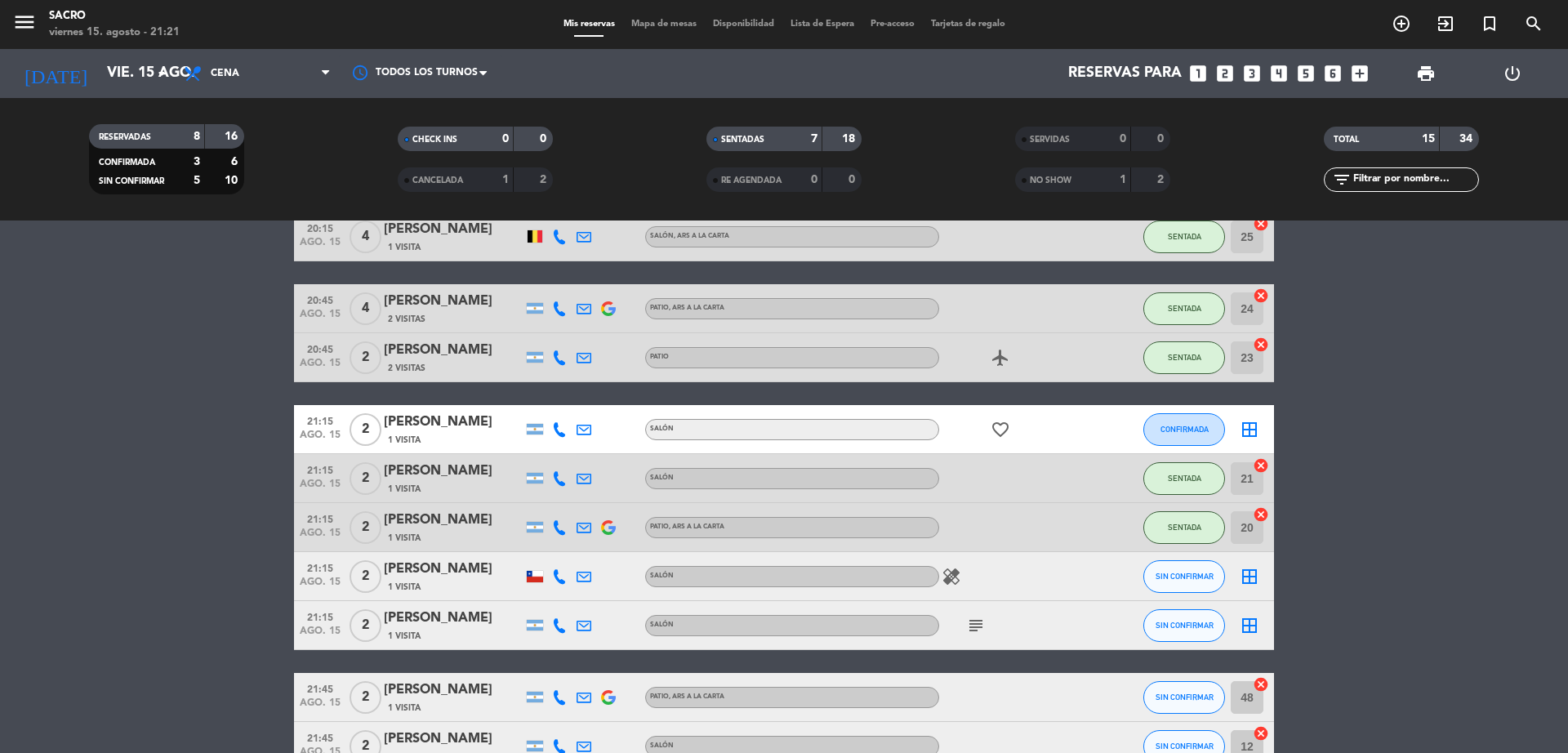
click at [1248, 577] on icon "border_all" at bounding box center [1250, 576] width 19 height 19
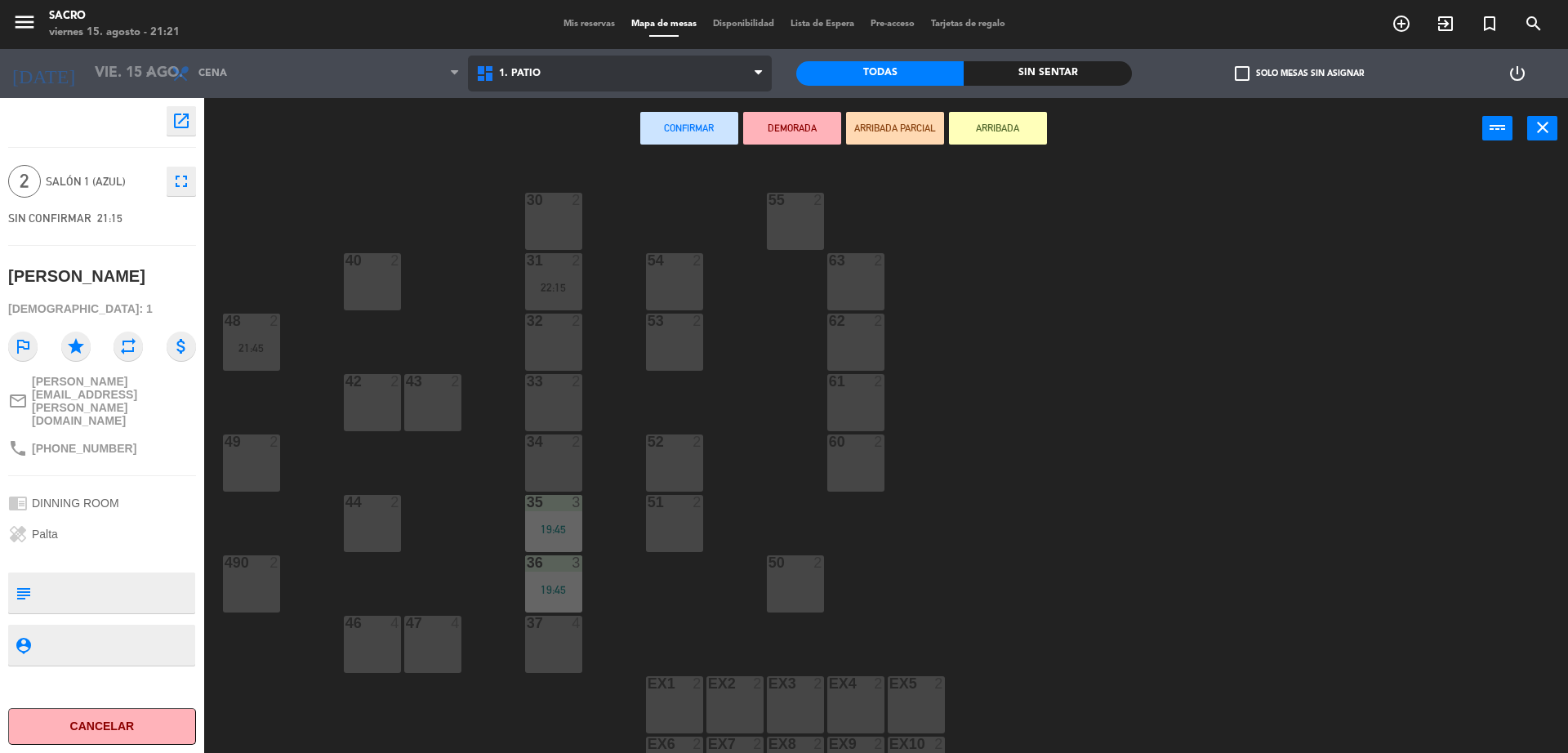
click at [607, 73] on span "1. PATIO" at bounding box center [620, 73] width 305 height 36
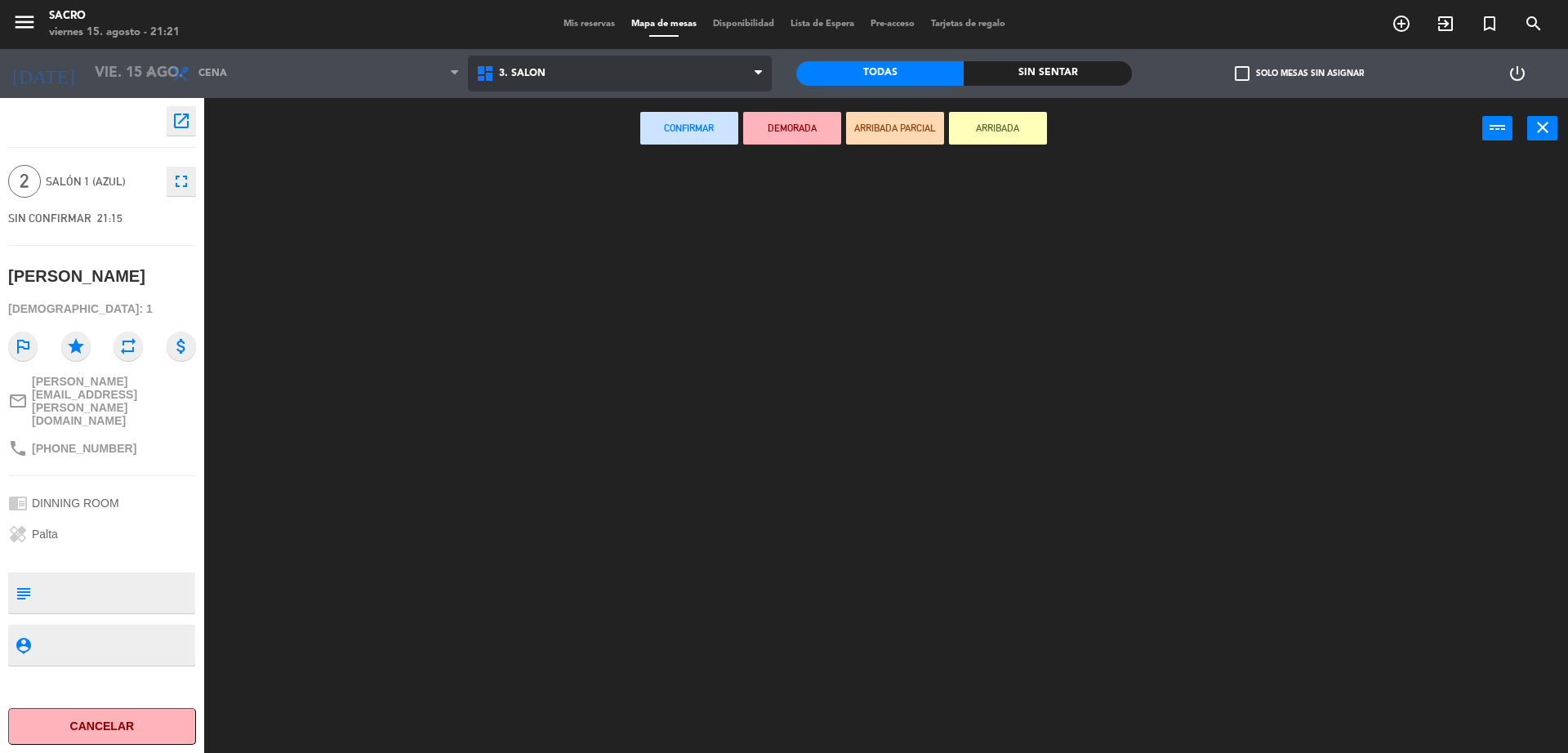
click at [587, 156] on ng-component "menu Sacro [DATE] 15. agosto - 21:21 Mis reservas Mapa de mesas Disponibilidad …" at bounding box center [784, 378] width 1568 height 757
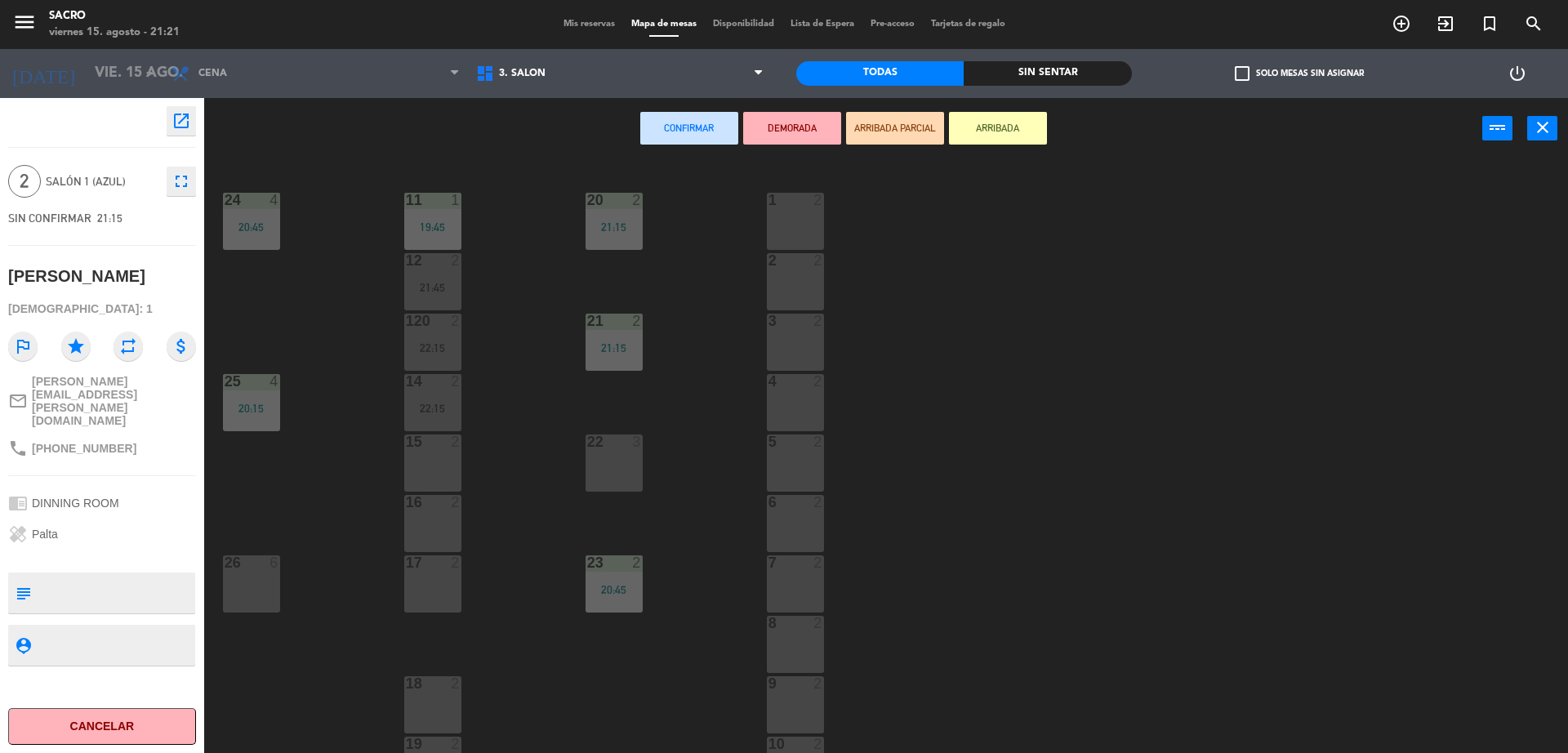
click at [604, 455] on div "22 3" at bounding box center [614, 463] width 57 height 57
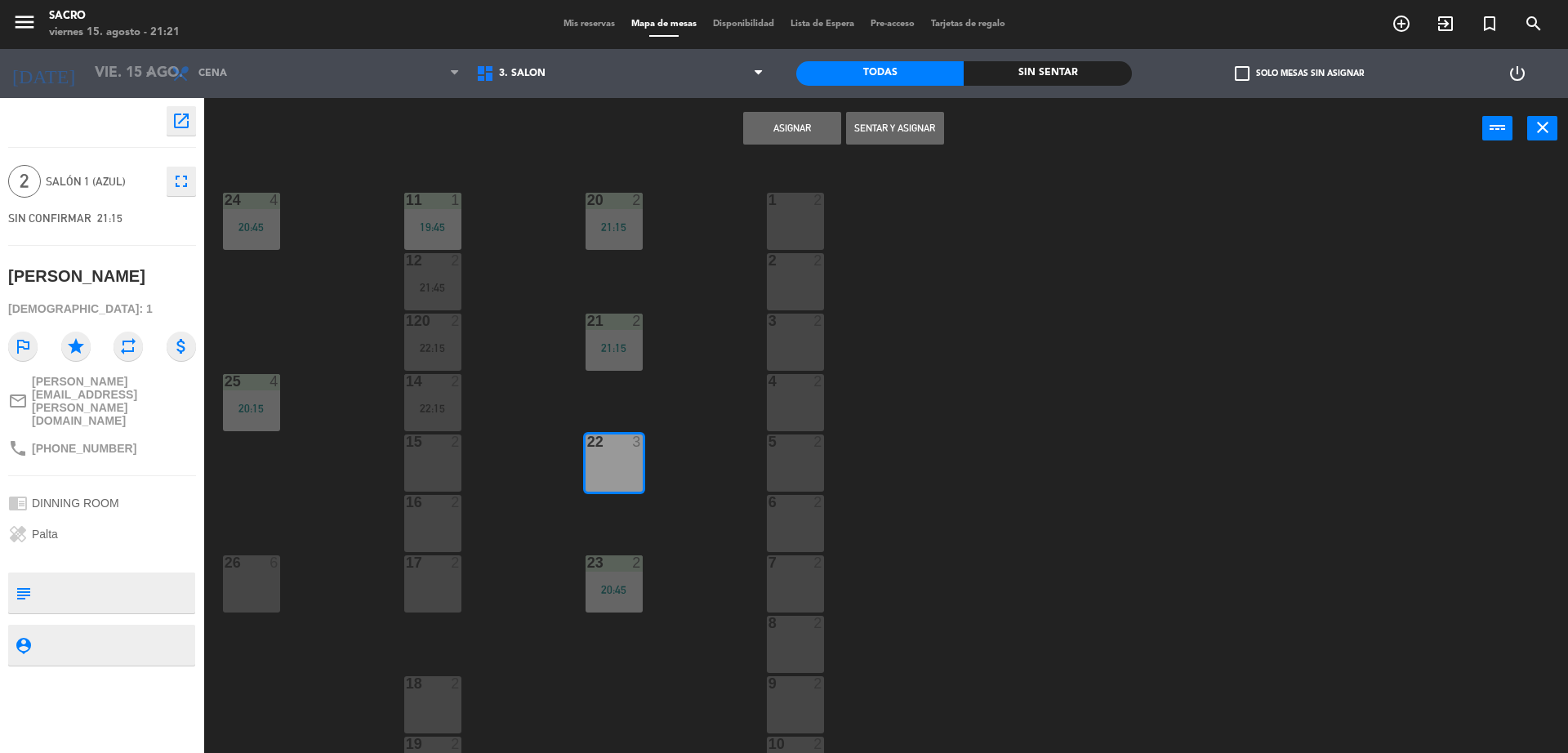
click at [916, 135] on button "Sentar y Asignar" at bounding box center [894, 128] width 98 height 33
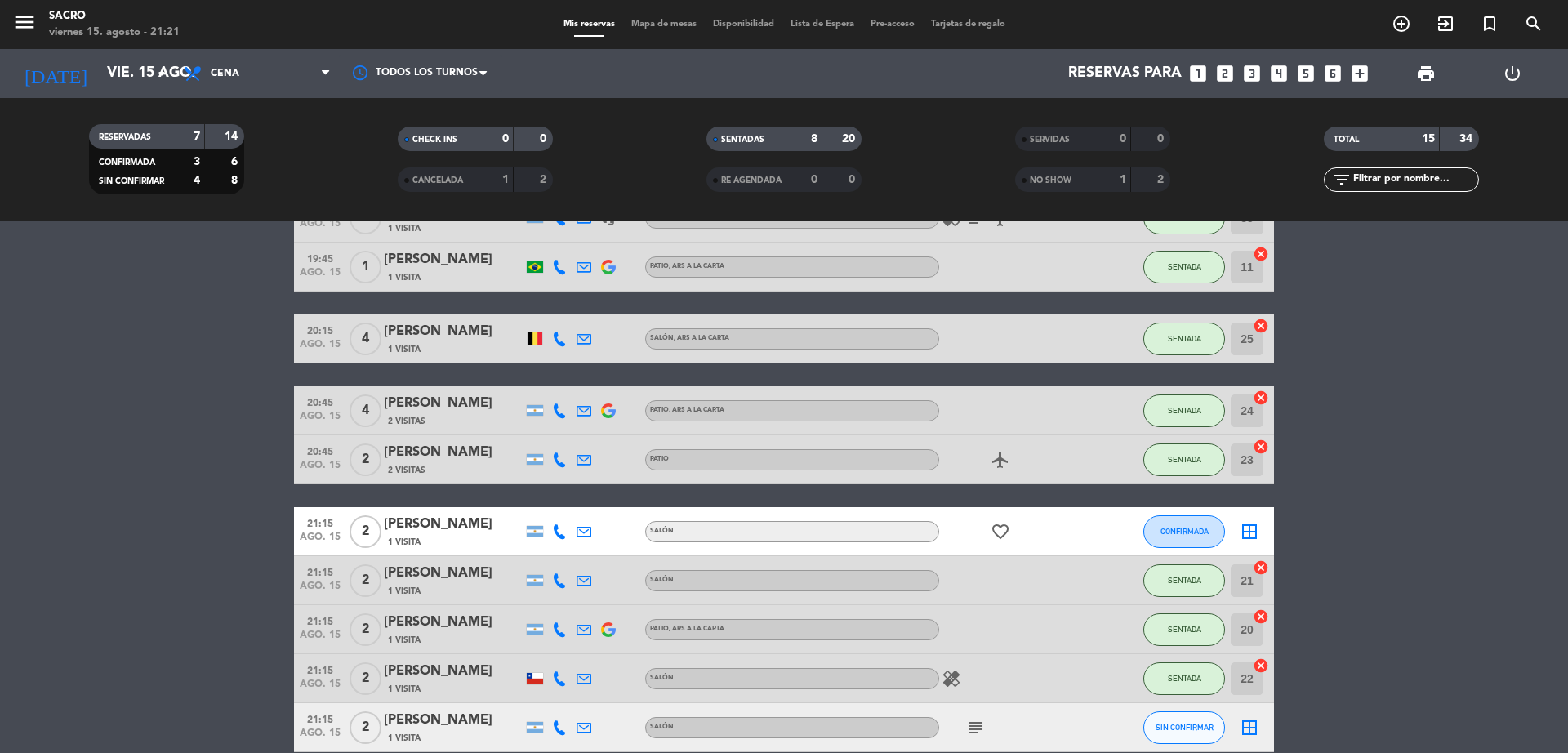
scroll to position [204, 0]
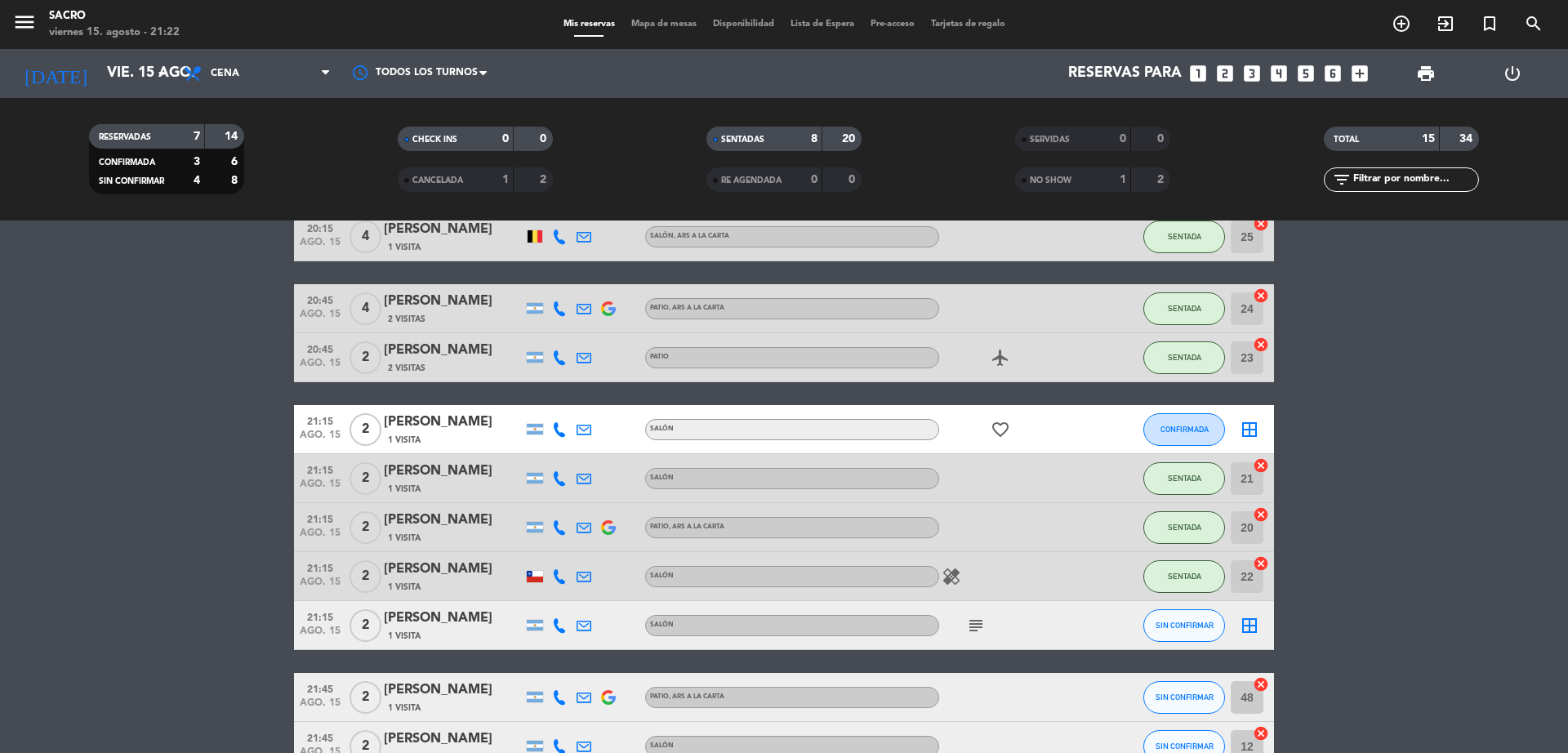
click at [1252, 427] on icon "border_all" at bounding box center [1250, 430] width 19 height 19
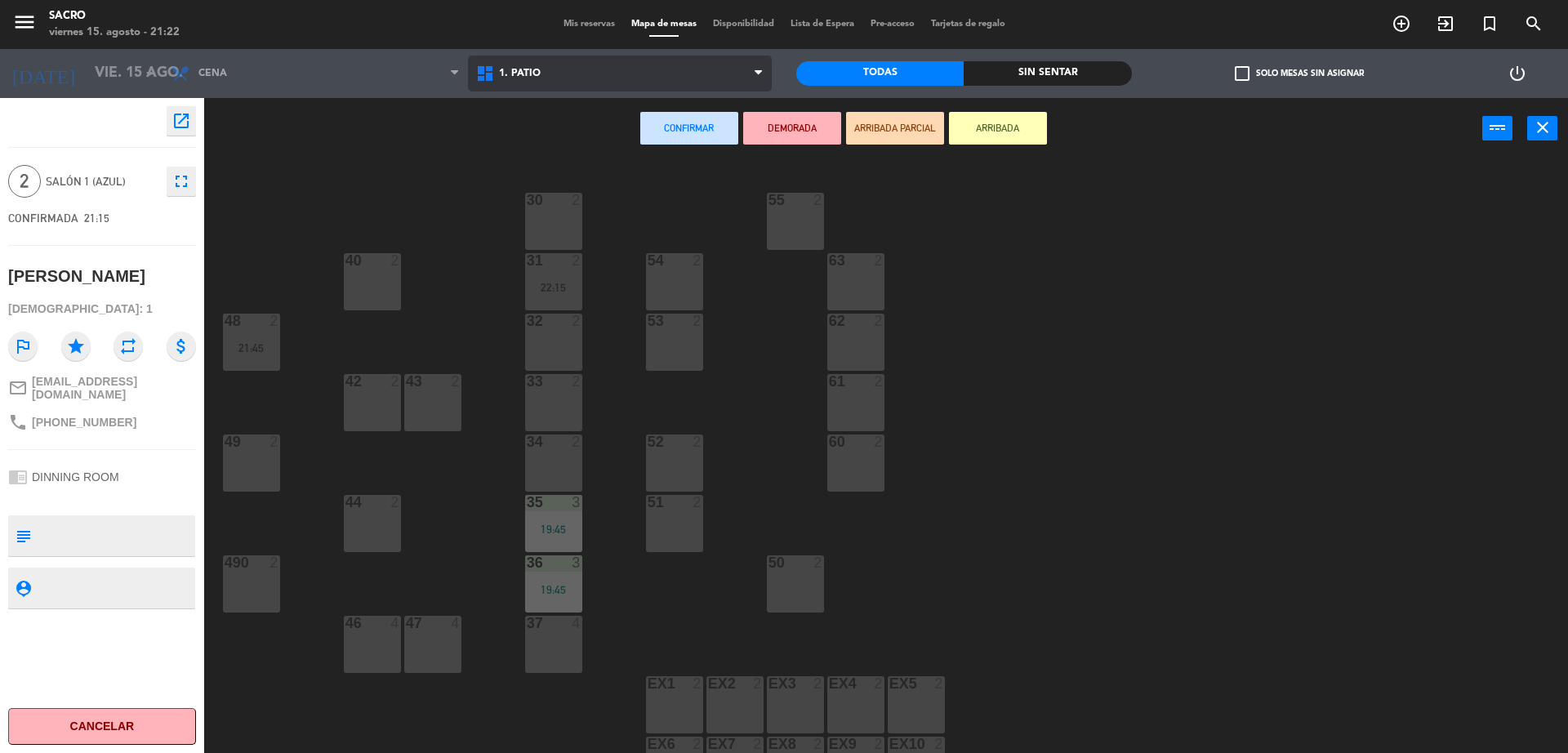
click at [594, 62] on span "1. PATIO" at bounding box center [620, 73] width 305 height 36
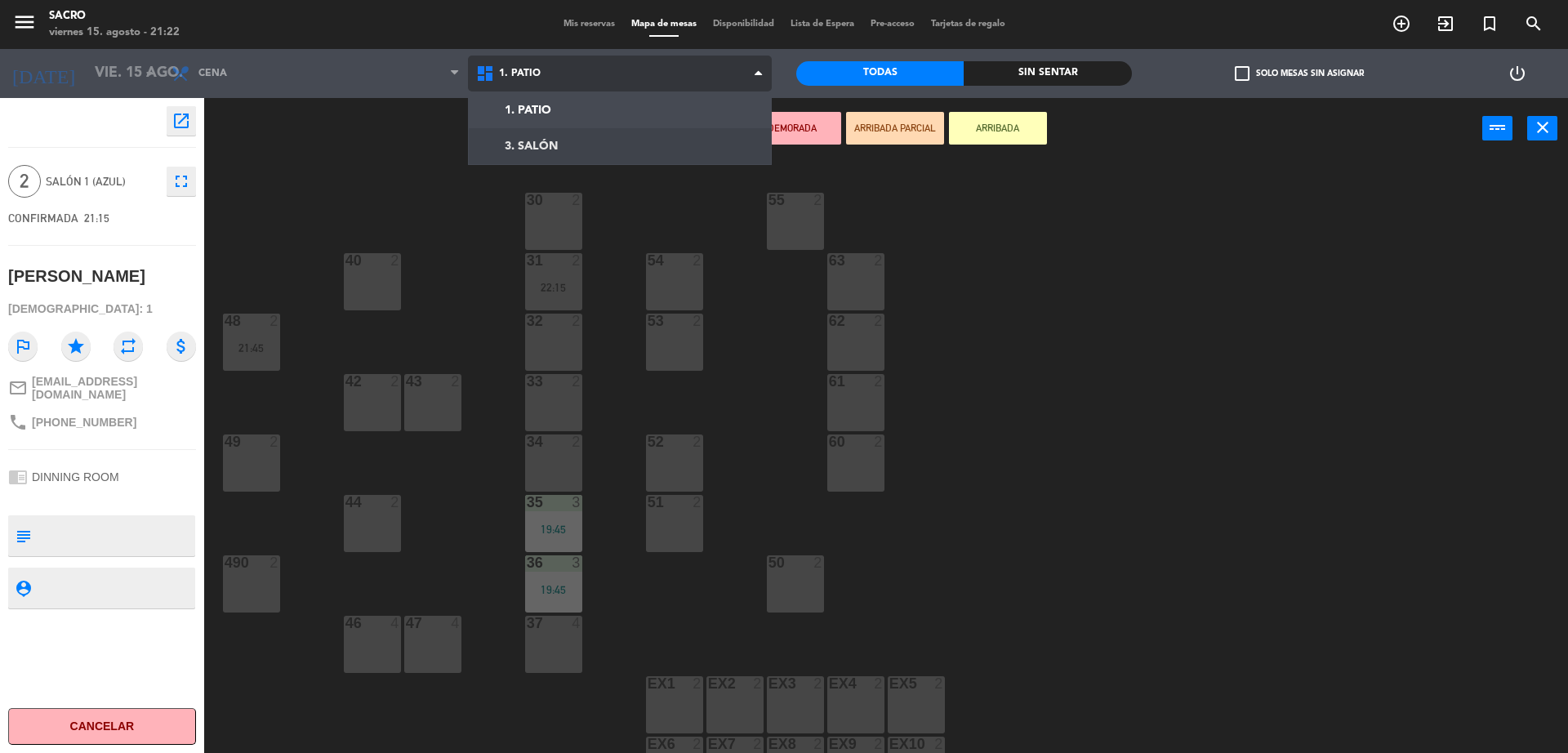
click at [639, 137] on ng-component "menu Sacro [DATE] 15. agosto - 21:22 Mis reservas Mapa de mesas Disponibilidad …" at bounding box center [784, 378] width 1568 height 757
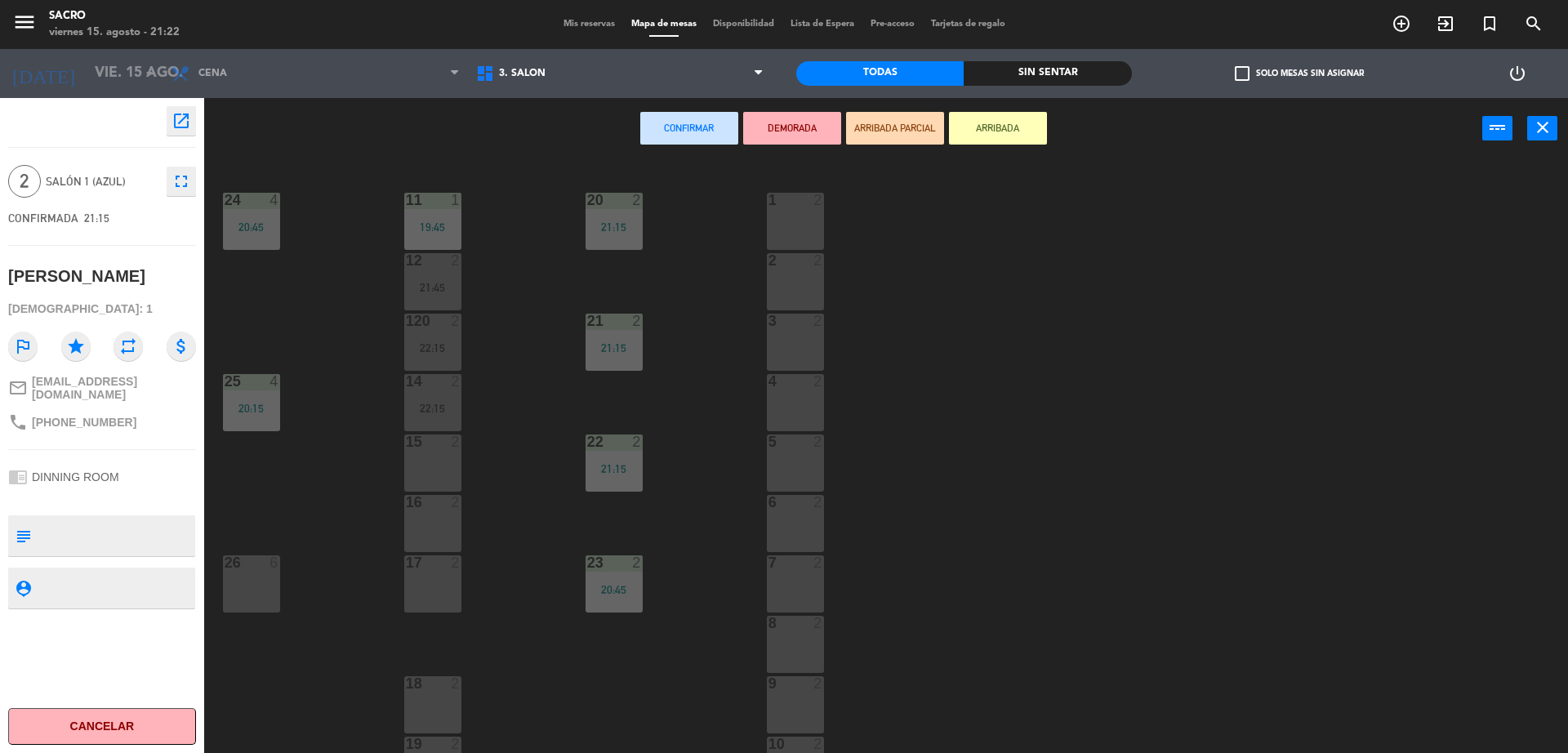
click at [437, 564] on div at bounding box center [432, 562] width 27 height 15
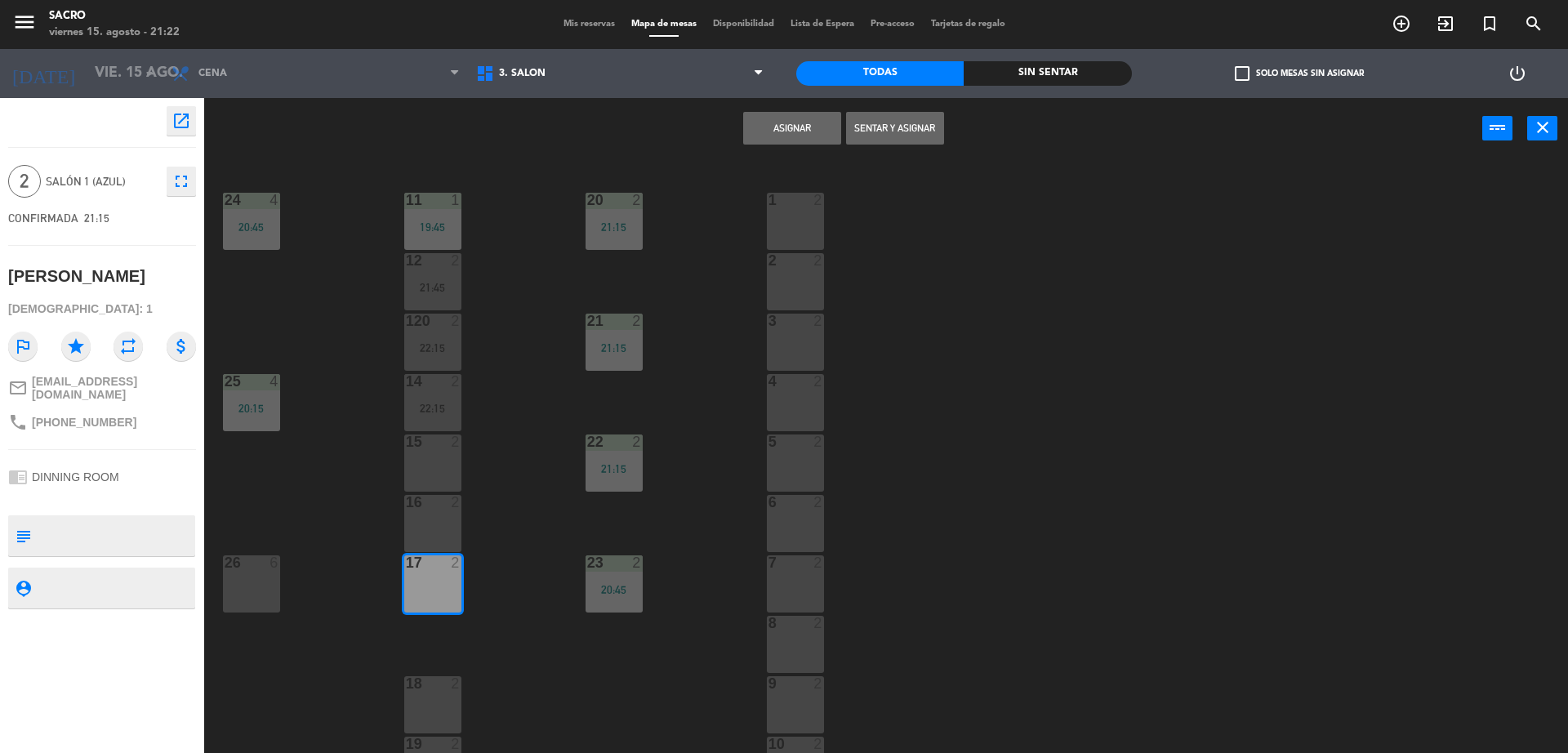
click at [928, 119] on button "Sentar y Asignar" at bounding box center [894, 128] width 98 height 33
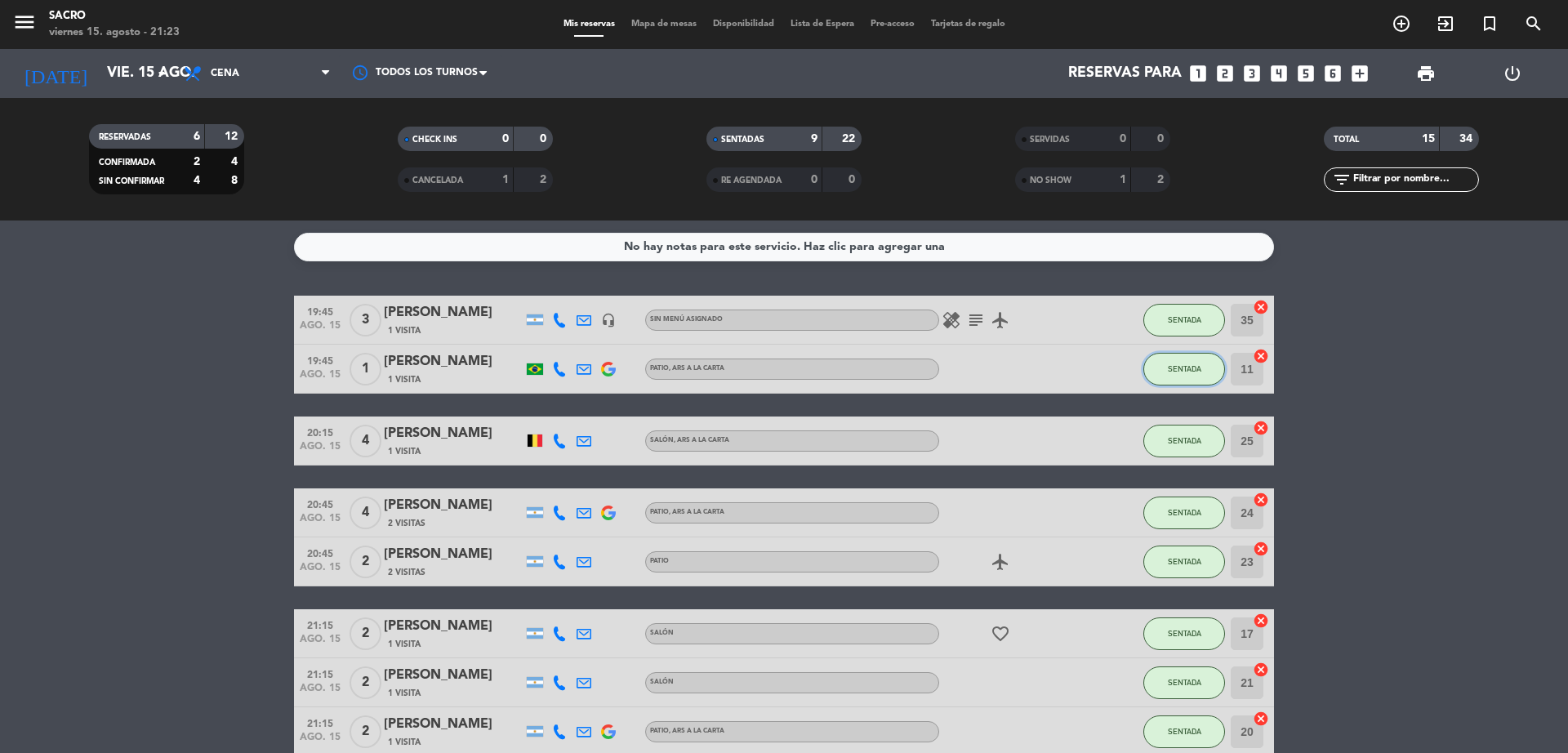
click at [1199, 371] on span "SENTADA" at bounding box center [1185, 369] width 34 height 9
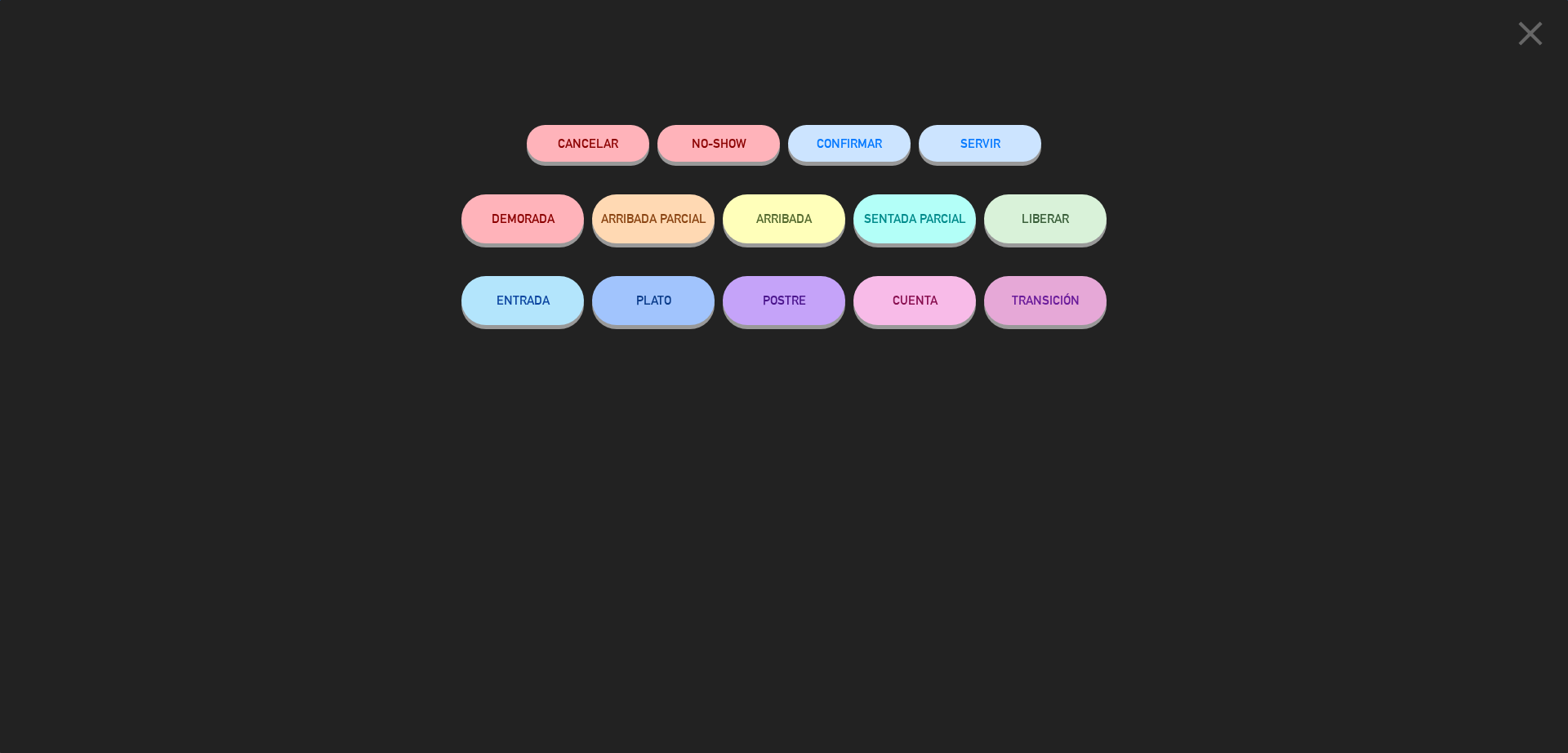
click at [961, 141] on button "SERVIR" at bounding box center [980, 143] width 123 height 37
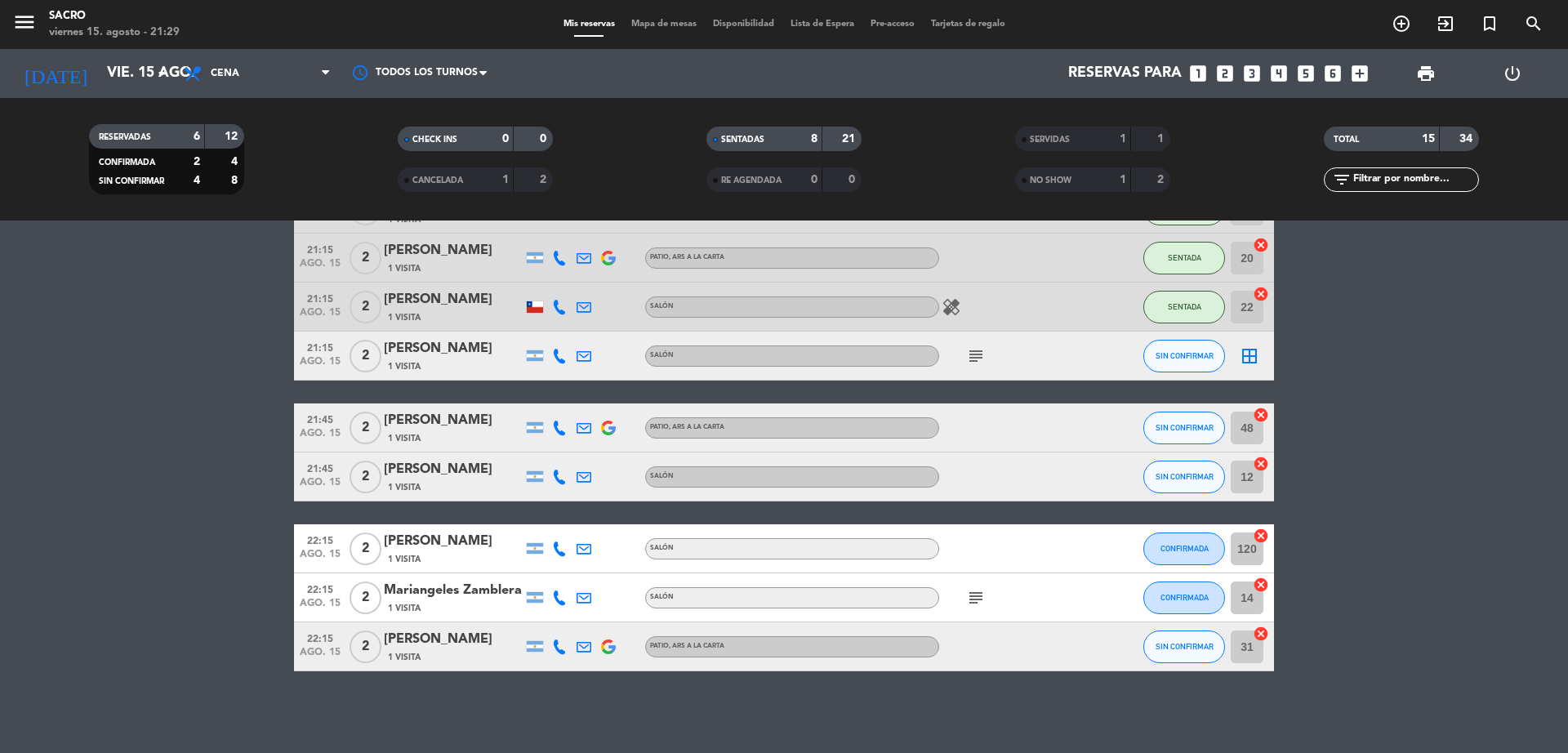
scroll to position [424, 0]
